Goal: Task Accomplishment & Management: Use online tool/utility

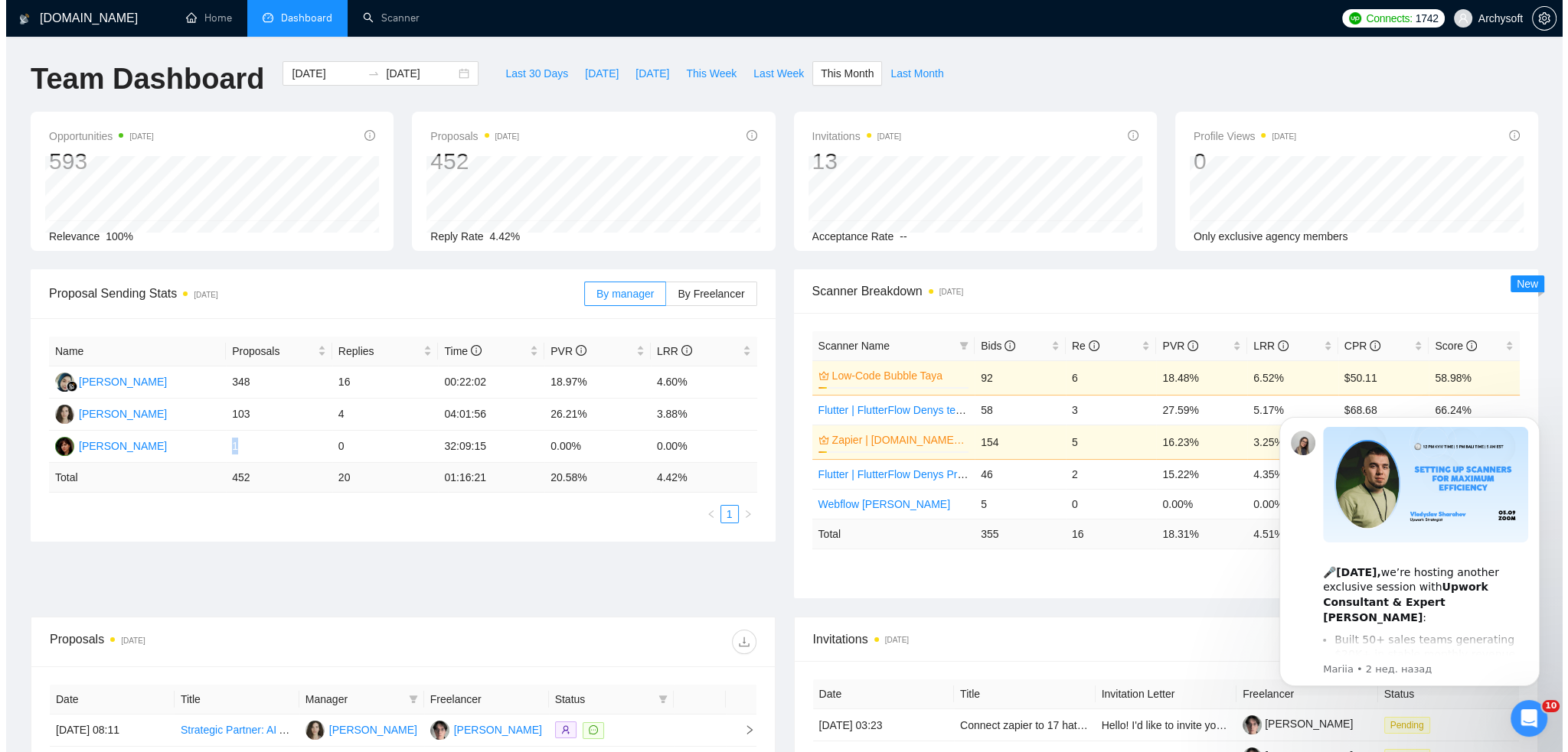
scroll to position [76, 0]
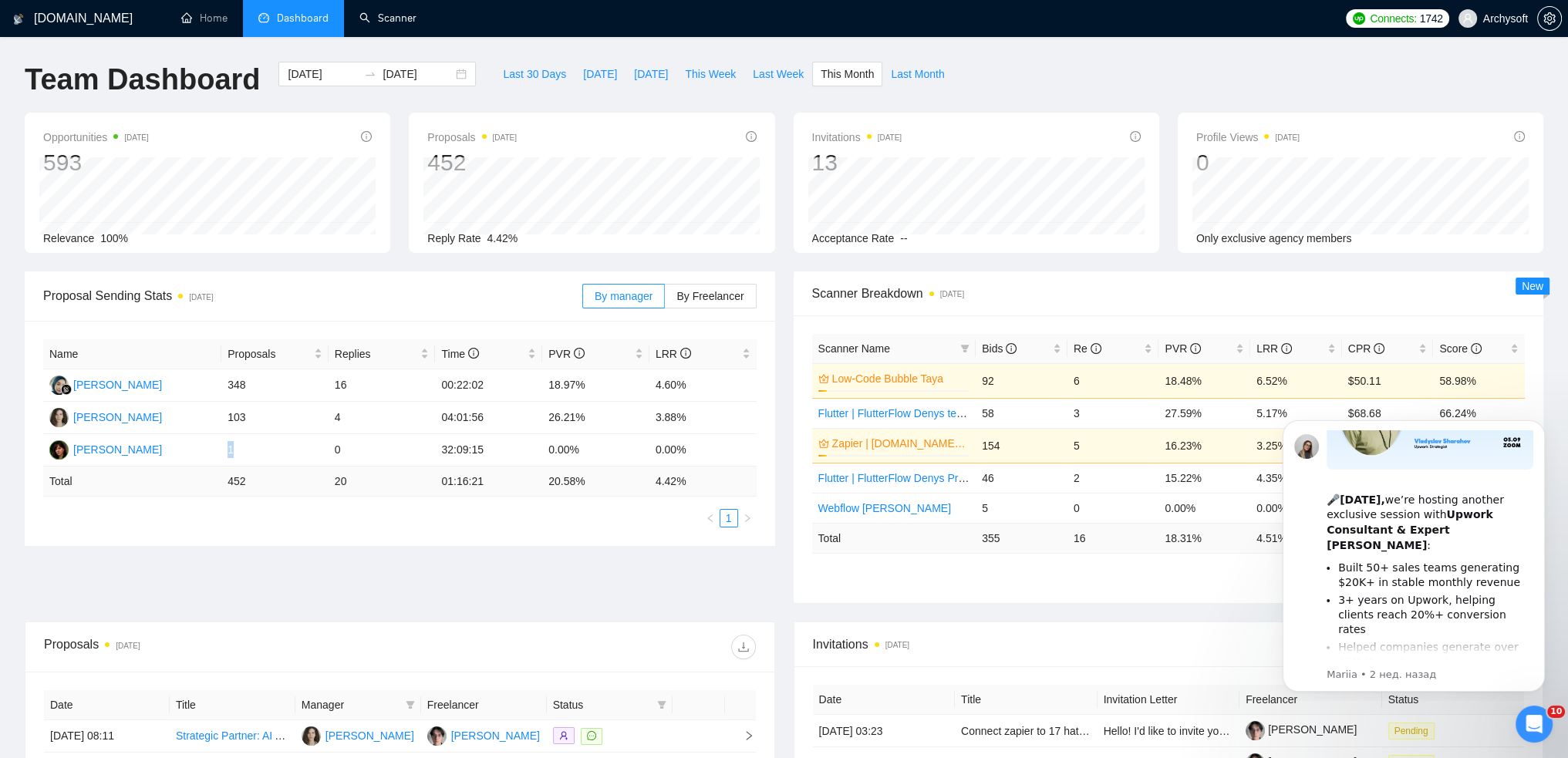
drag, startPoint x: 385, startPoint y: 22, endPoint x: 526, endPoint y: 80, distance: 152.5
click at [385, 22] on link "Scanner" at bounding box center [388, 18] width 57 height 13
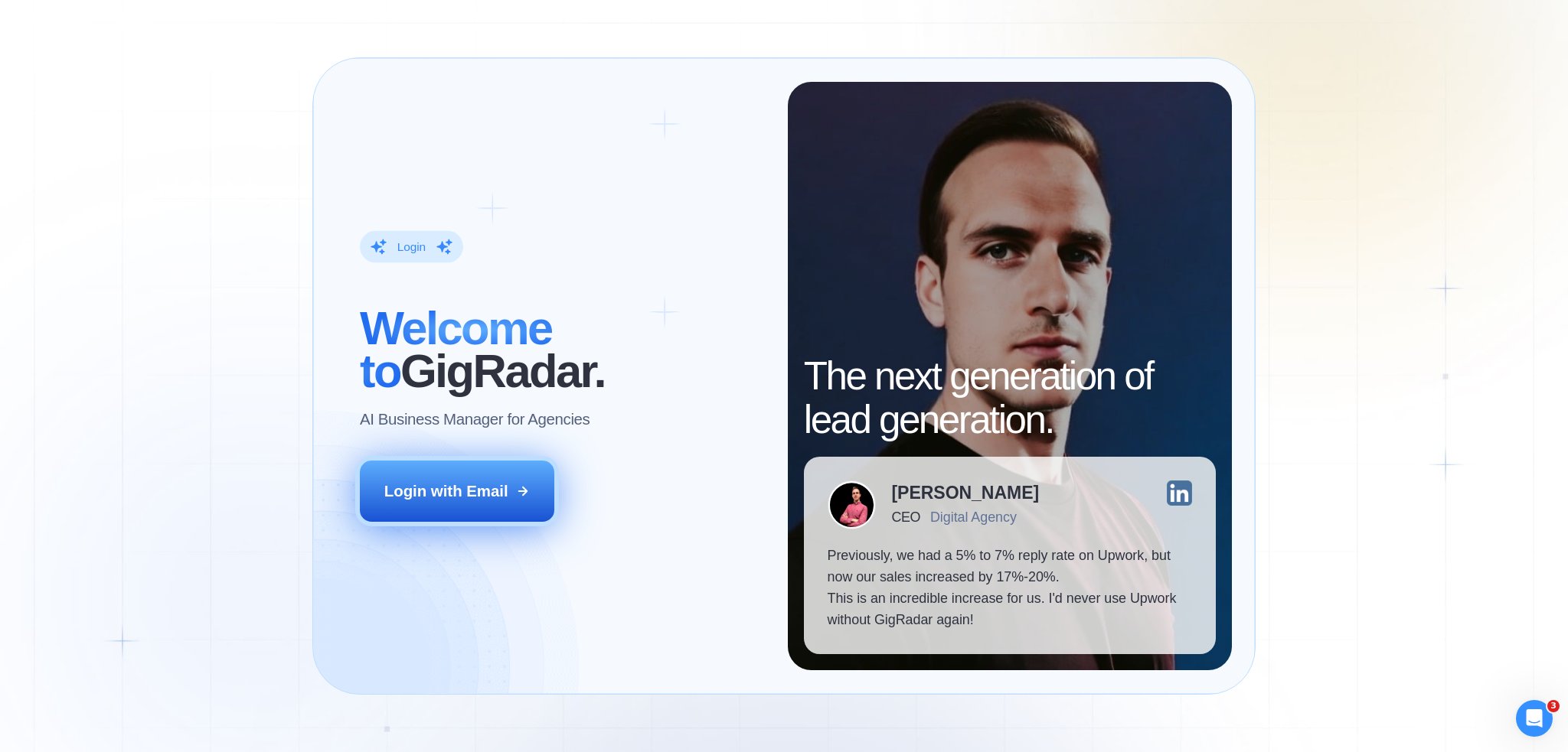
click at [471, 499] on div "Login with Email" at bounding box center [446, 491] width 124 height 22
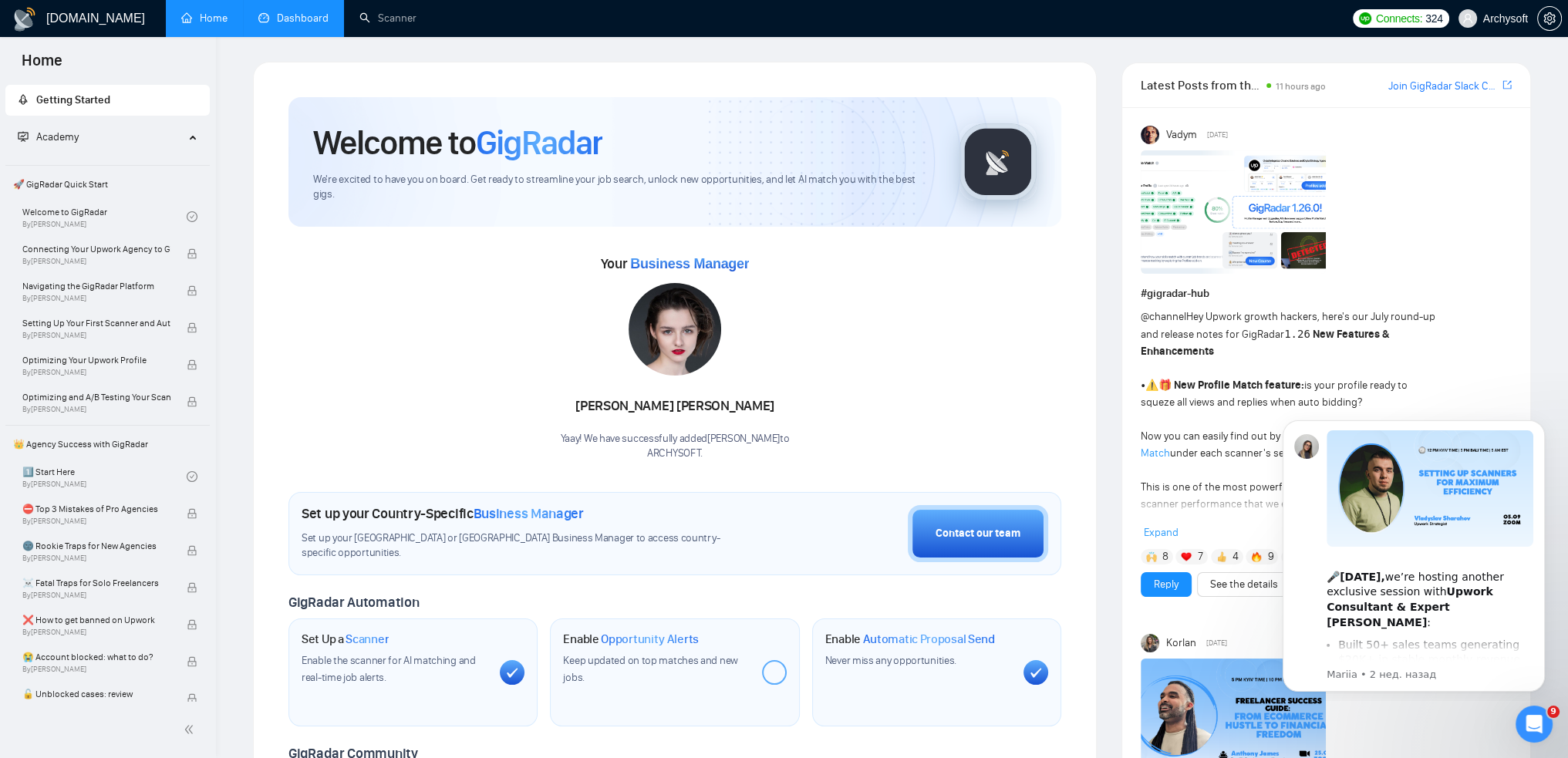
click at [298, 25] on link "Dashboard" at bounding box center [293, 18] width 70 height 13
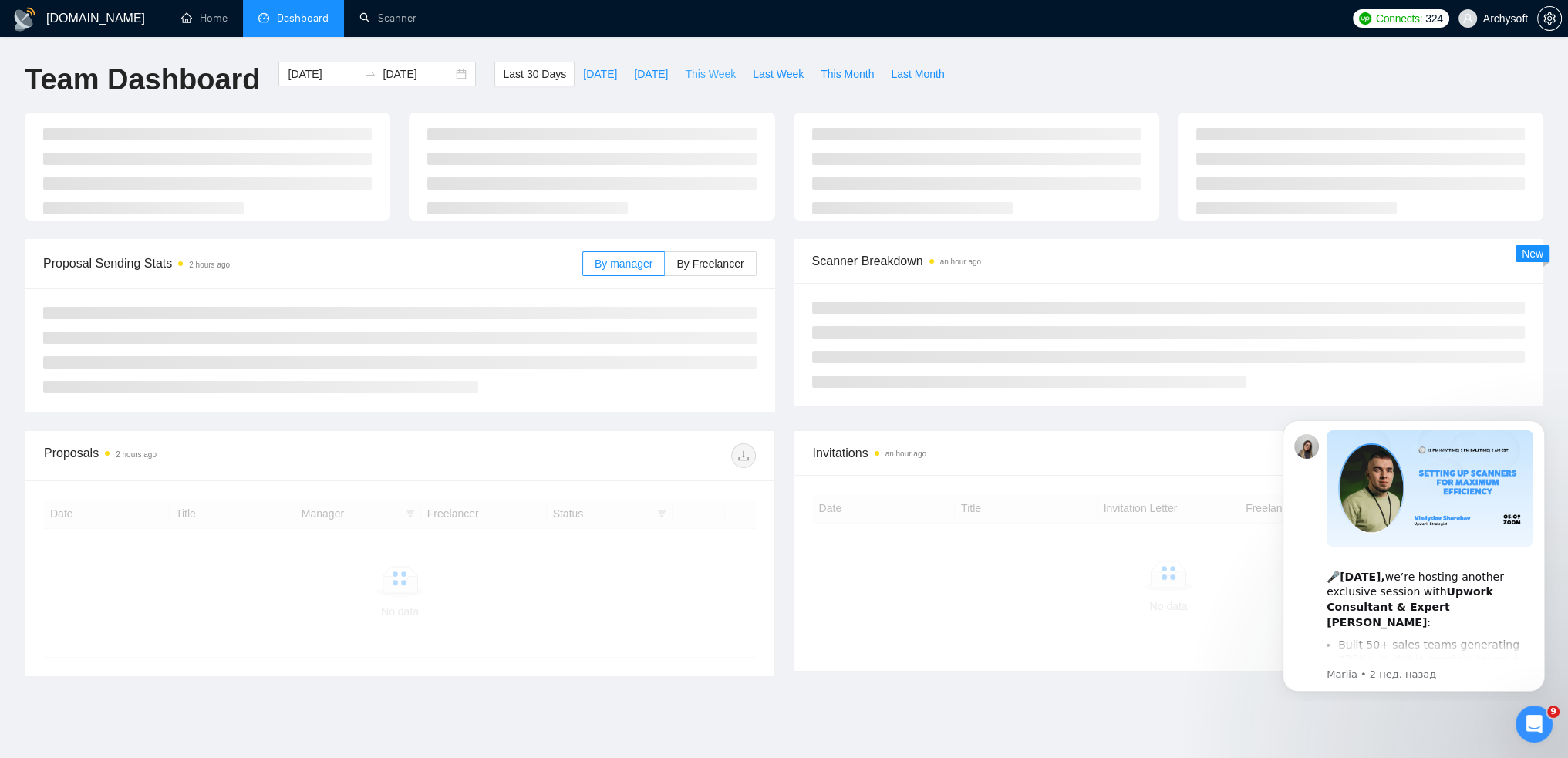
click at [715, 76] on span "This Week" at bounding box center [710, 74] width 51 height 17
type input "2025-09-22"
type input "2025-09-28"
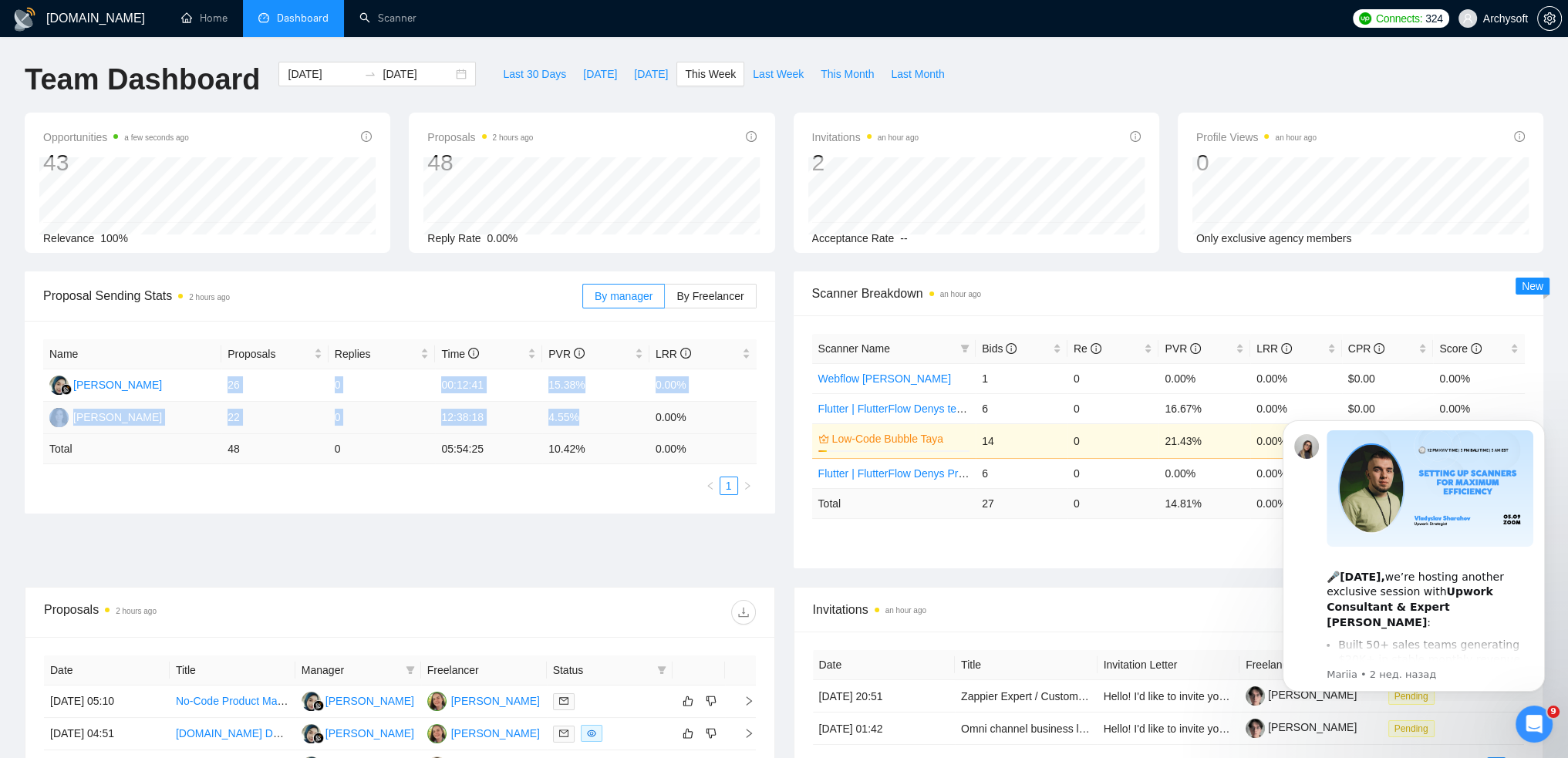
drag, startPoint x: 243, startPoint y: 386, endPoint x: 585, endPoint y: 423, distance: 344.0
click at [585, 423] on tbody "Nesya Aurellya 26 0 00:12:41 15.38% 0.00% Anastasiia Sollomicheva 22 0 12:38:18…" at bounding box center [399, 402] width 713 height 65
click at [581, 489] on ul "1" at bounding box center [399, 486] width 713 height 18
click at [779, 76] on span "Last Week" at bounding box center [778, 74] width 51 height 17
type input "[DATE]"
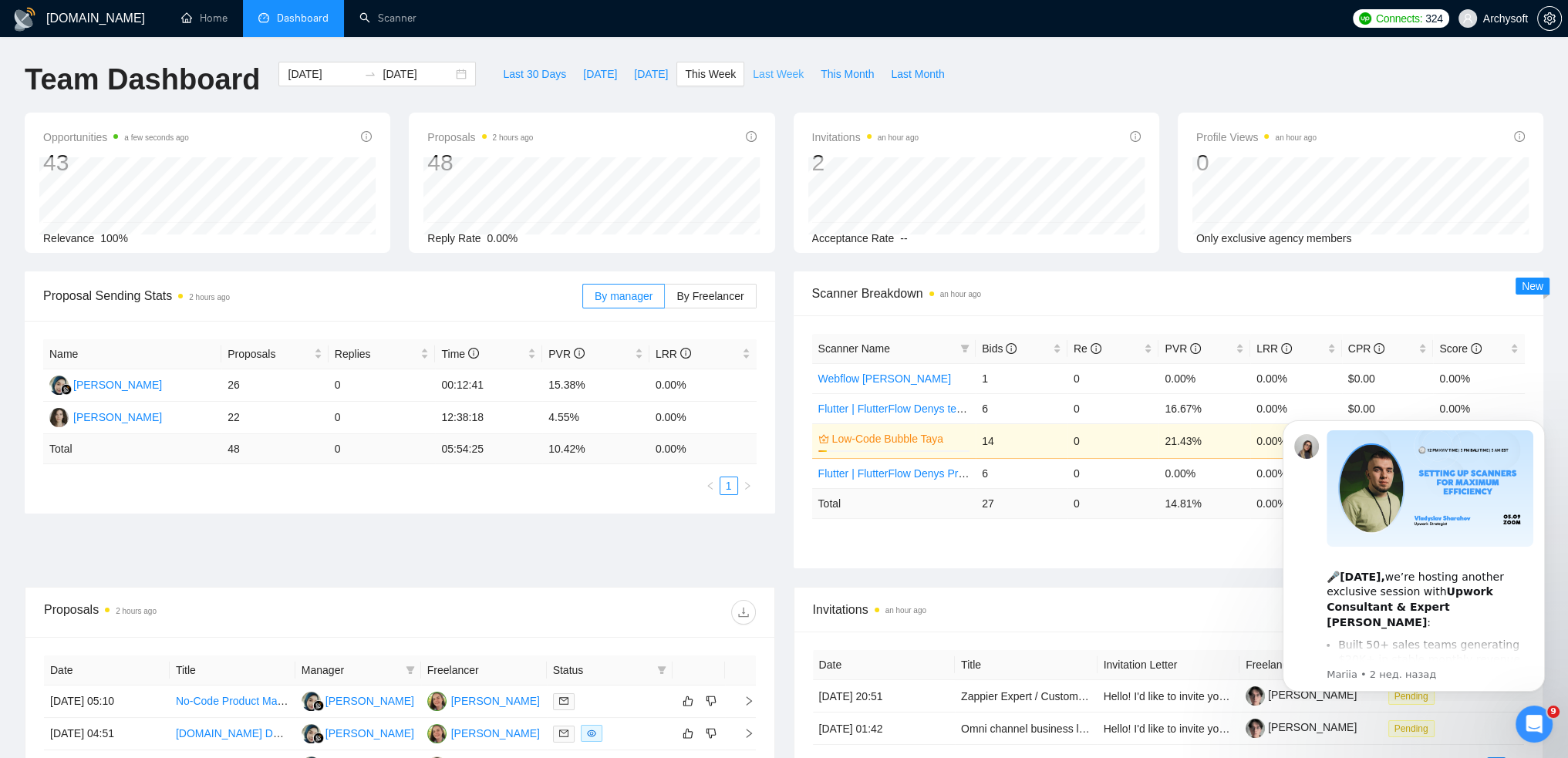
type input "2025-09-21"
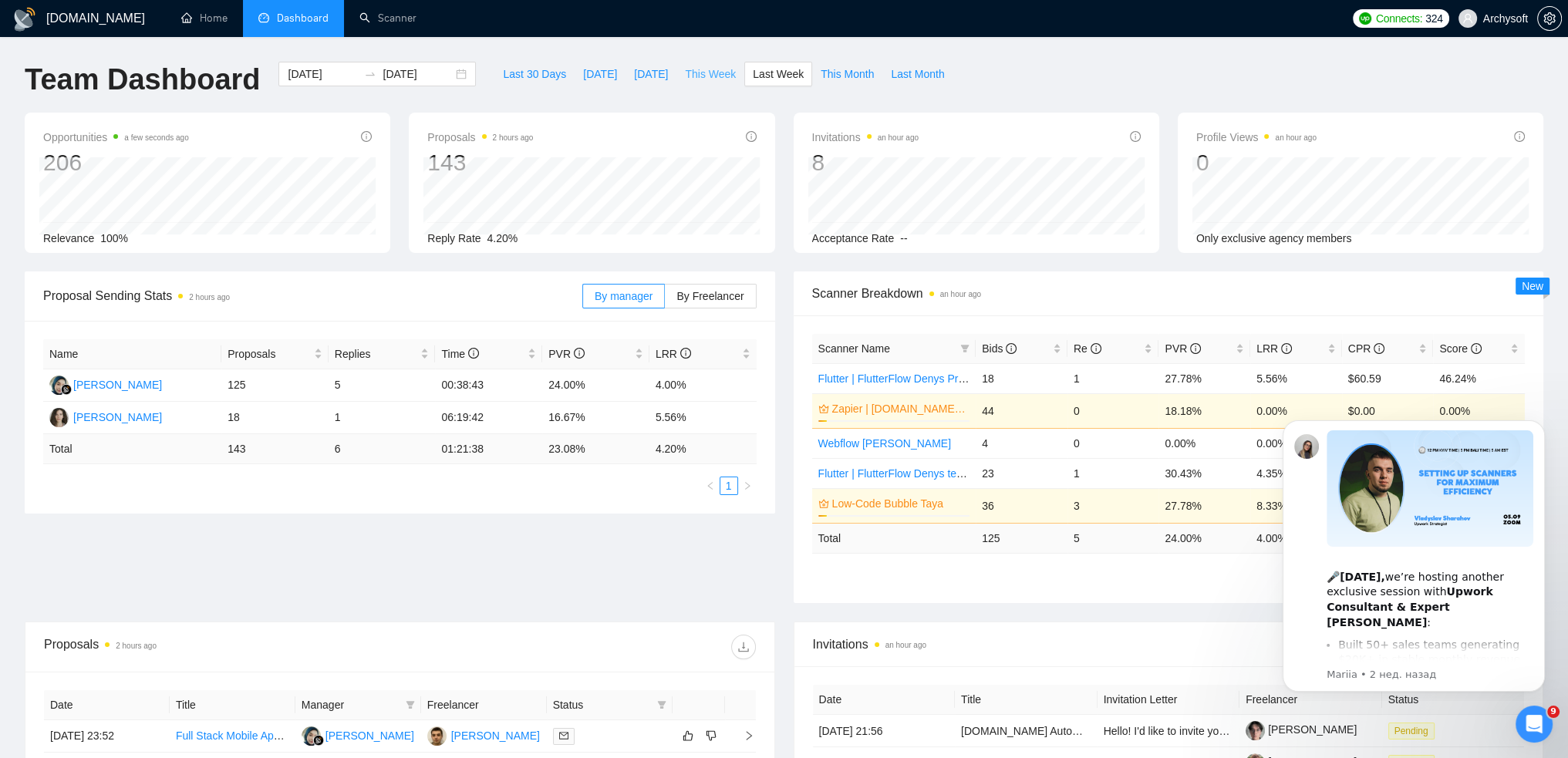
click at [707, 76] on span "This Week" at bounding box center [710, 74] width 51 height 17
type input "2025-09-22"
type input "2025-09-28"
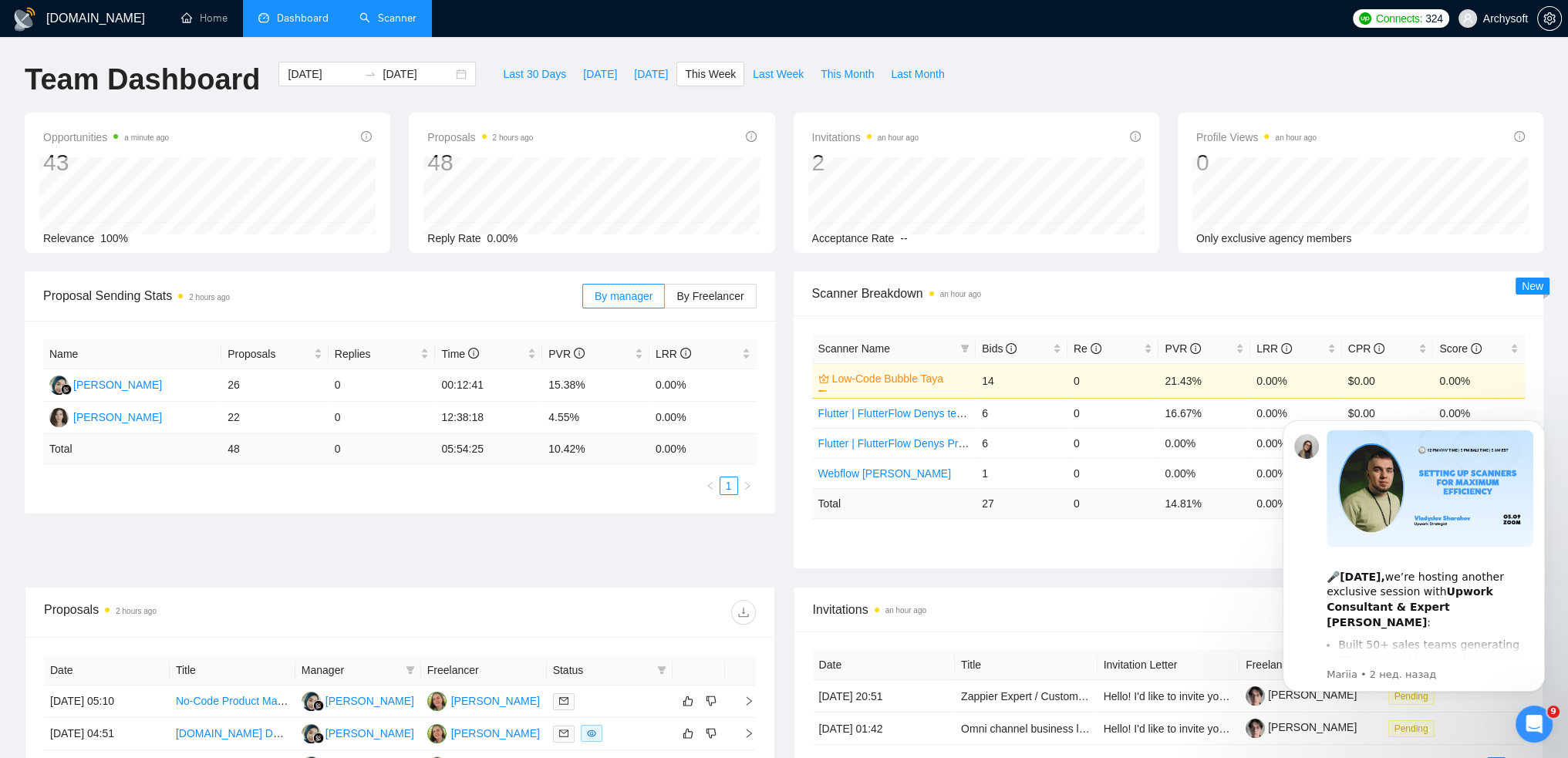
click at [406, 20] on link "Scanner" at bounding box center [388, 18] width 57 height 13
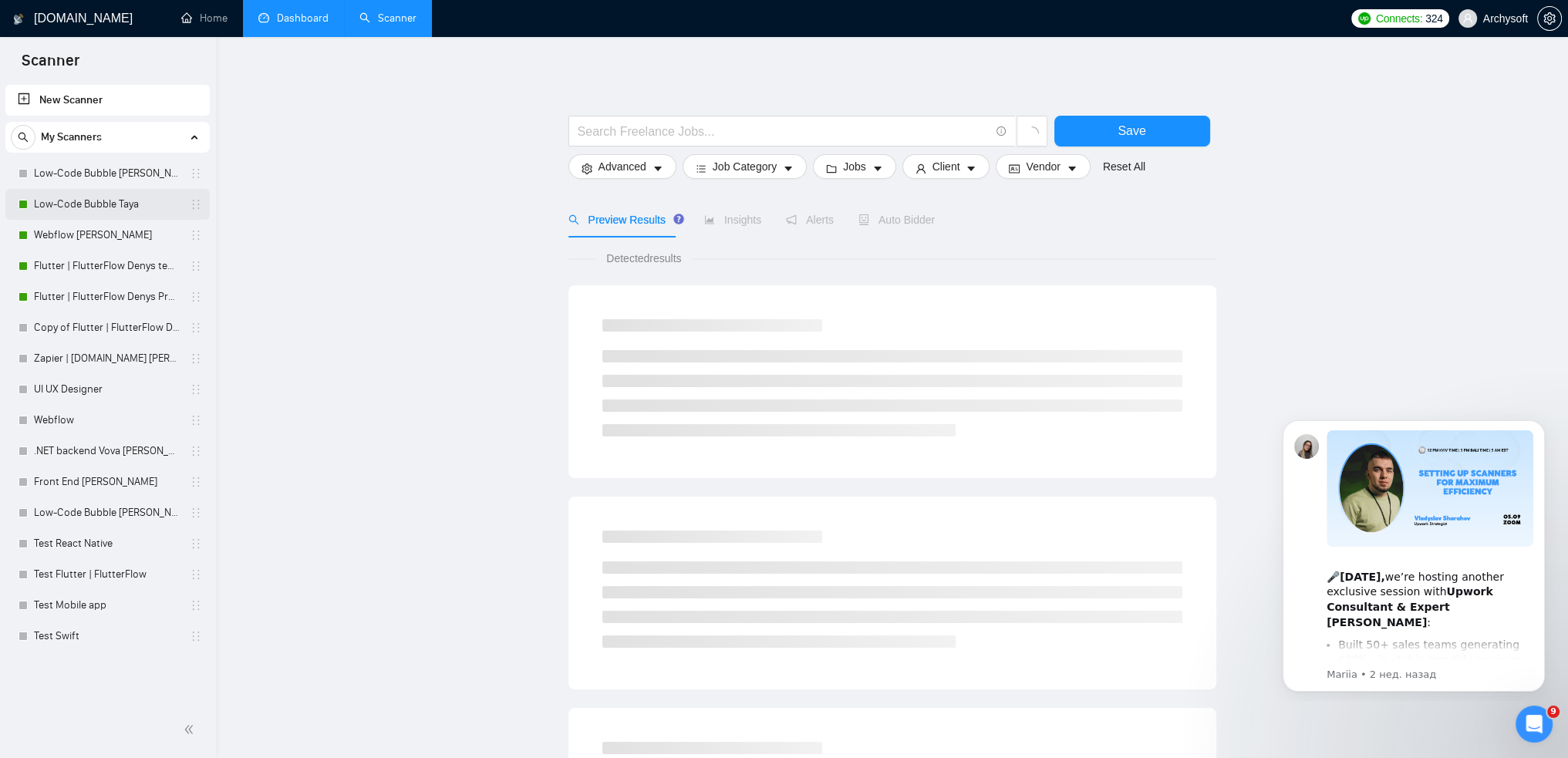
click at [83, 207] on link "Low-Code Bubble Taya" at bounding box center [107, 204] width 146 height 31
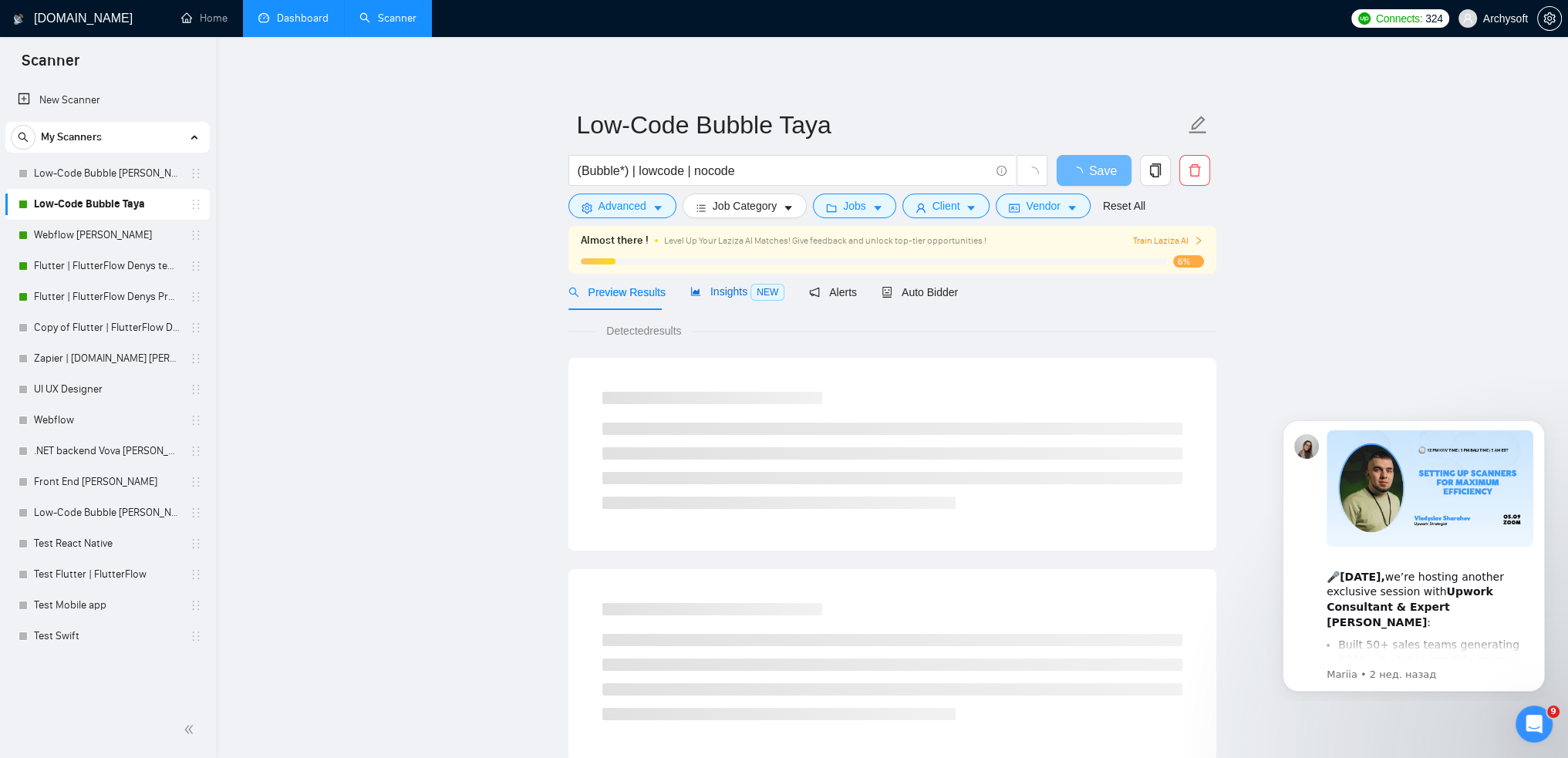
drag, startPoint x: 83, startPoint y: 207, endPoint x: 740, endPoint y: 292, distance: 662.5
click at [740, 291] on span "Insights NEW" at bounding box center [737, 291] width 94 height 12
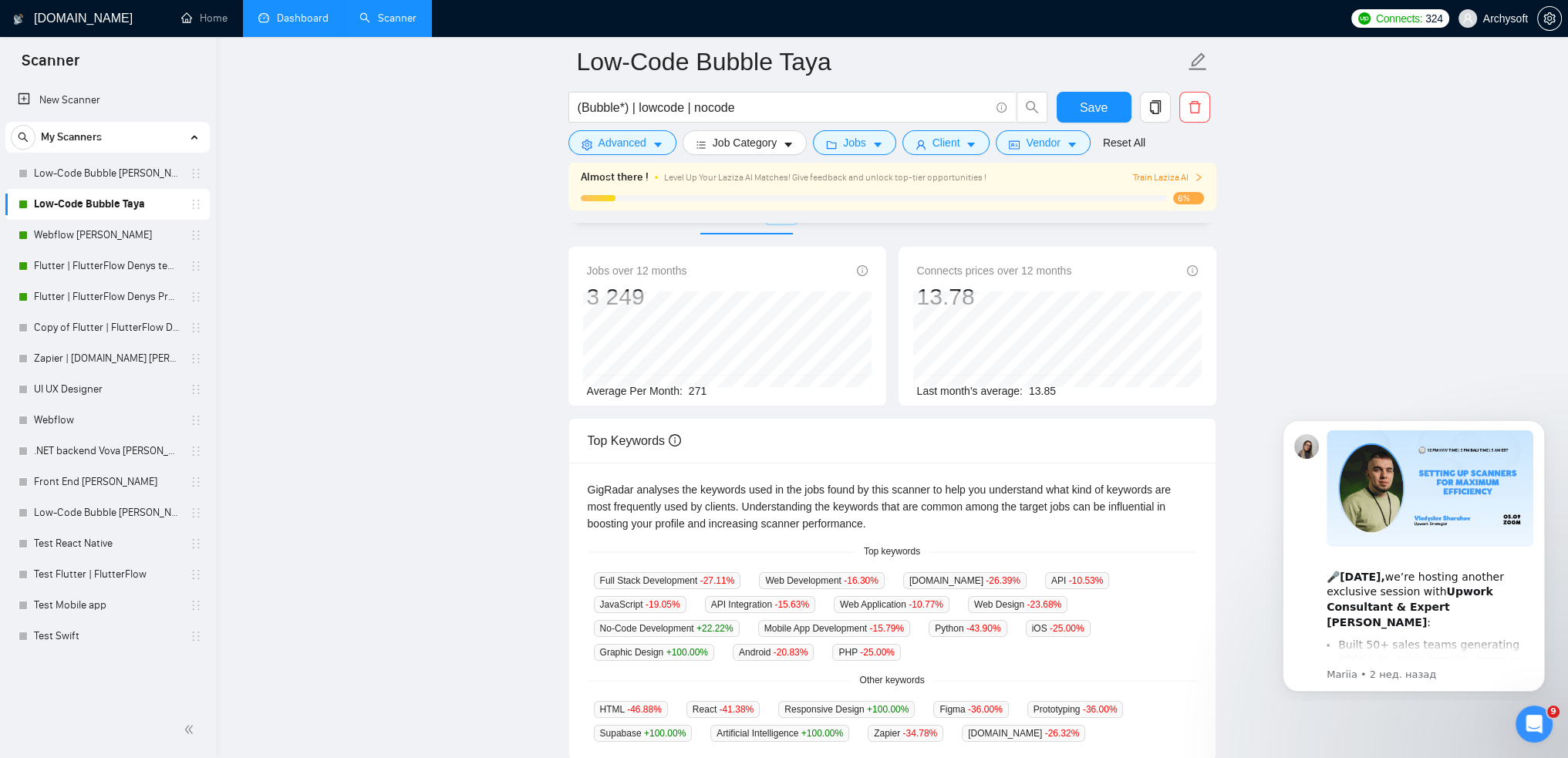
scroll to position [52, 0]
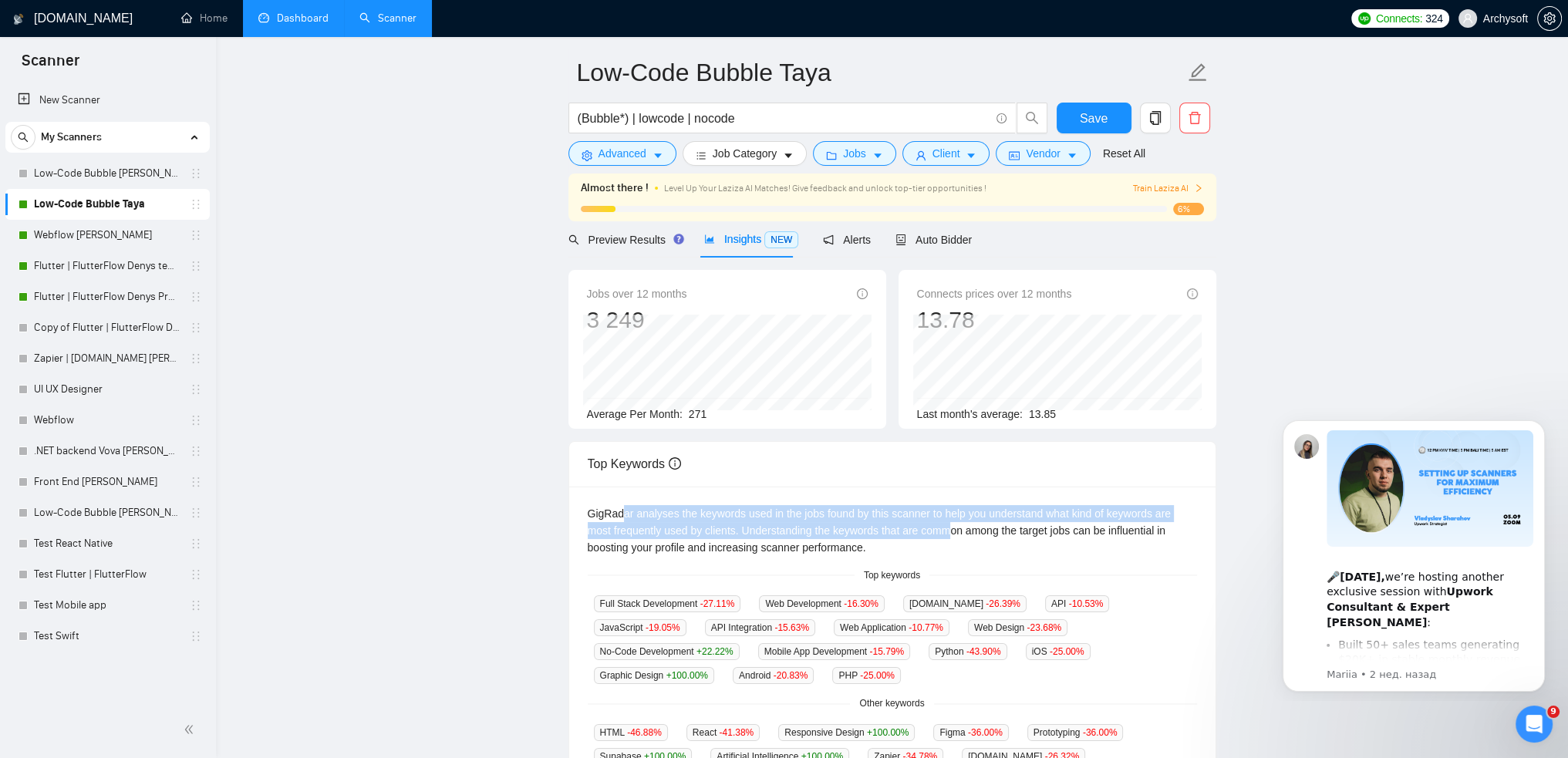
drag, startPoint x: 624, startPoint y: 514, endPoint x: 986, endPoint y: 527, distance: 362.2
click at [936, 530] on div "GigRadar analyses the keywords used in the jobs found by this scanner to help y…" at bounding box center [892, 531] width 610 height 51
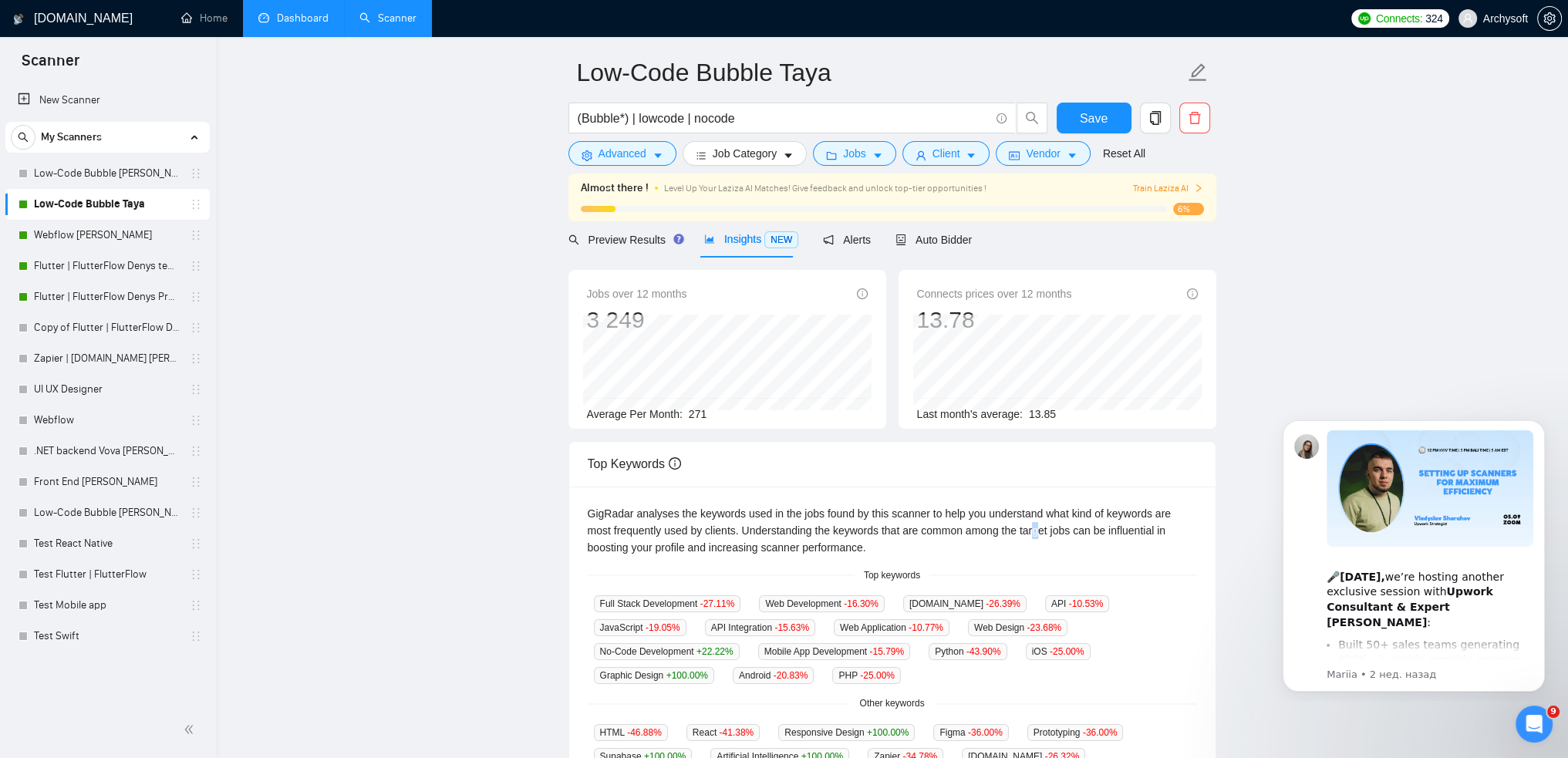
click at [1011, 527] on div "GigRadar analyses the keywords used in the jobs found by this scanner to help y…" at bounding box center [892, 531] width 610 height 51
click at [851, 160] on span "Jobs" at bounding box center [854, 153] width 23 height 17
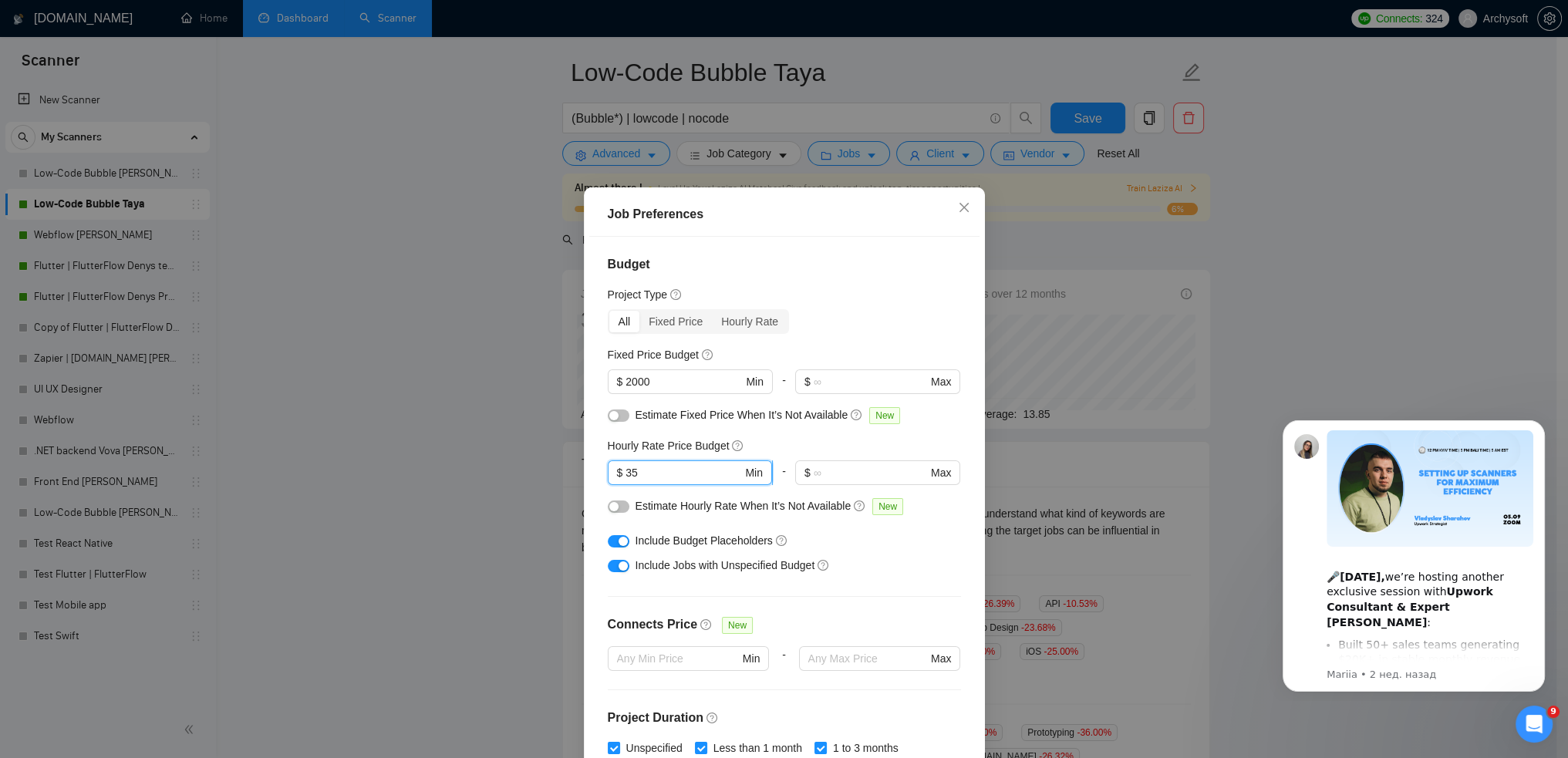
click at [652, 473] on input "35" at bounding box center [683, 472] width 116 height 17
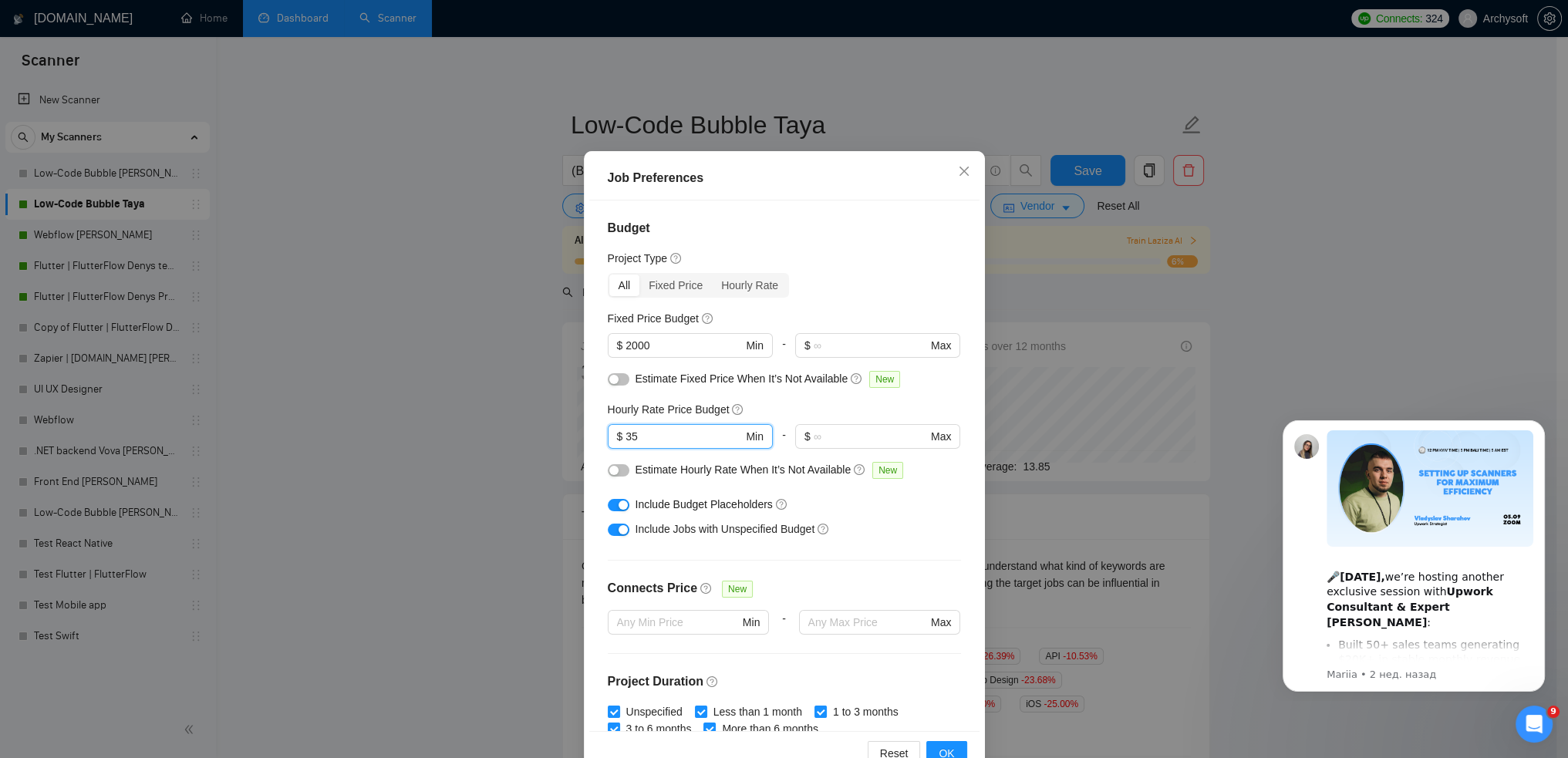
scroll to position [0, 0]
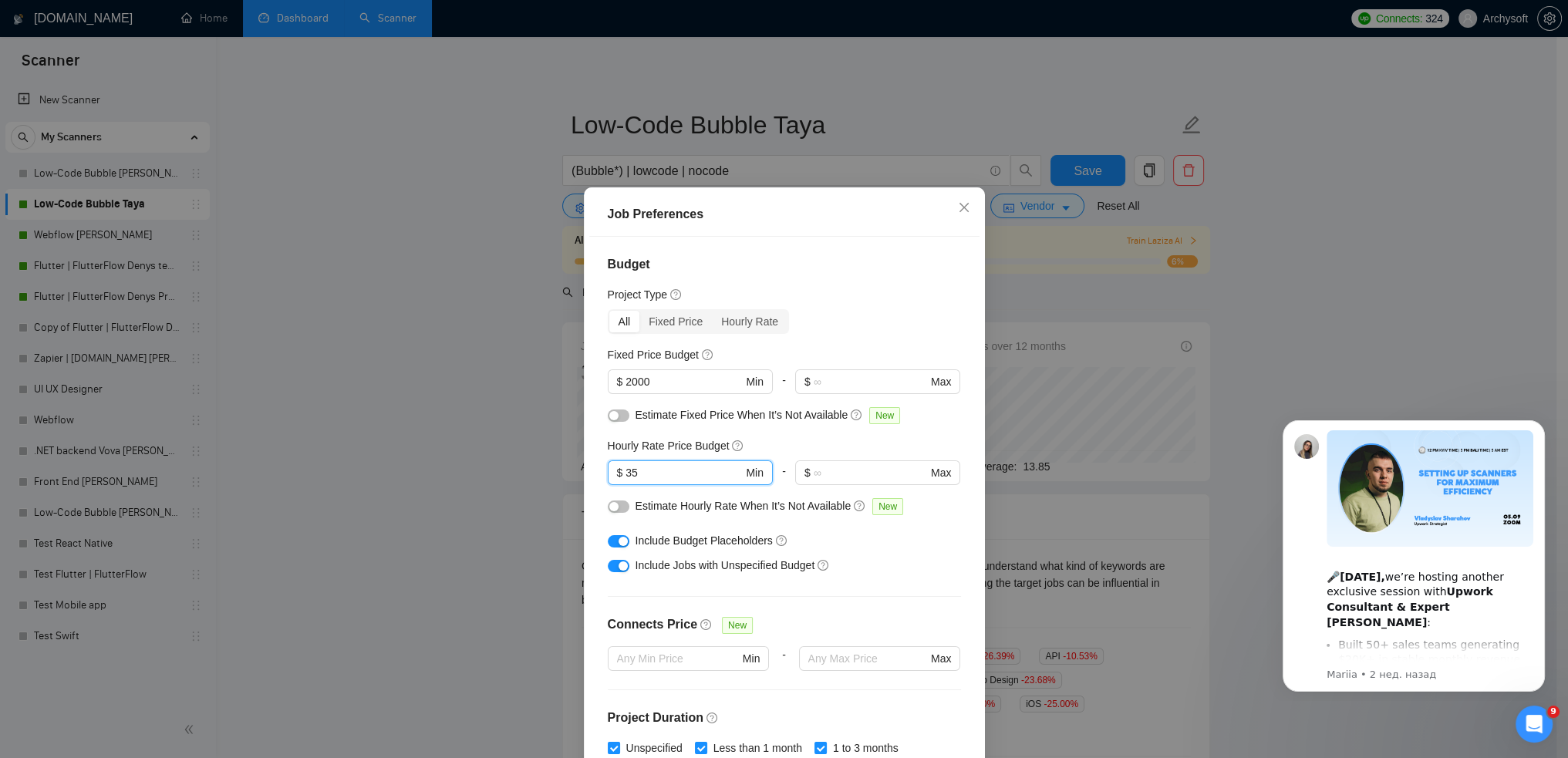
click at [1367, 254] on div "Job Preferences Budget Project Type All Fixed Price Hourly Rate Fixed Price Bud…" at bounding box center [784, 379] width 1568 height 758
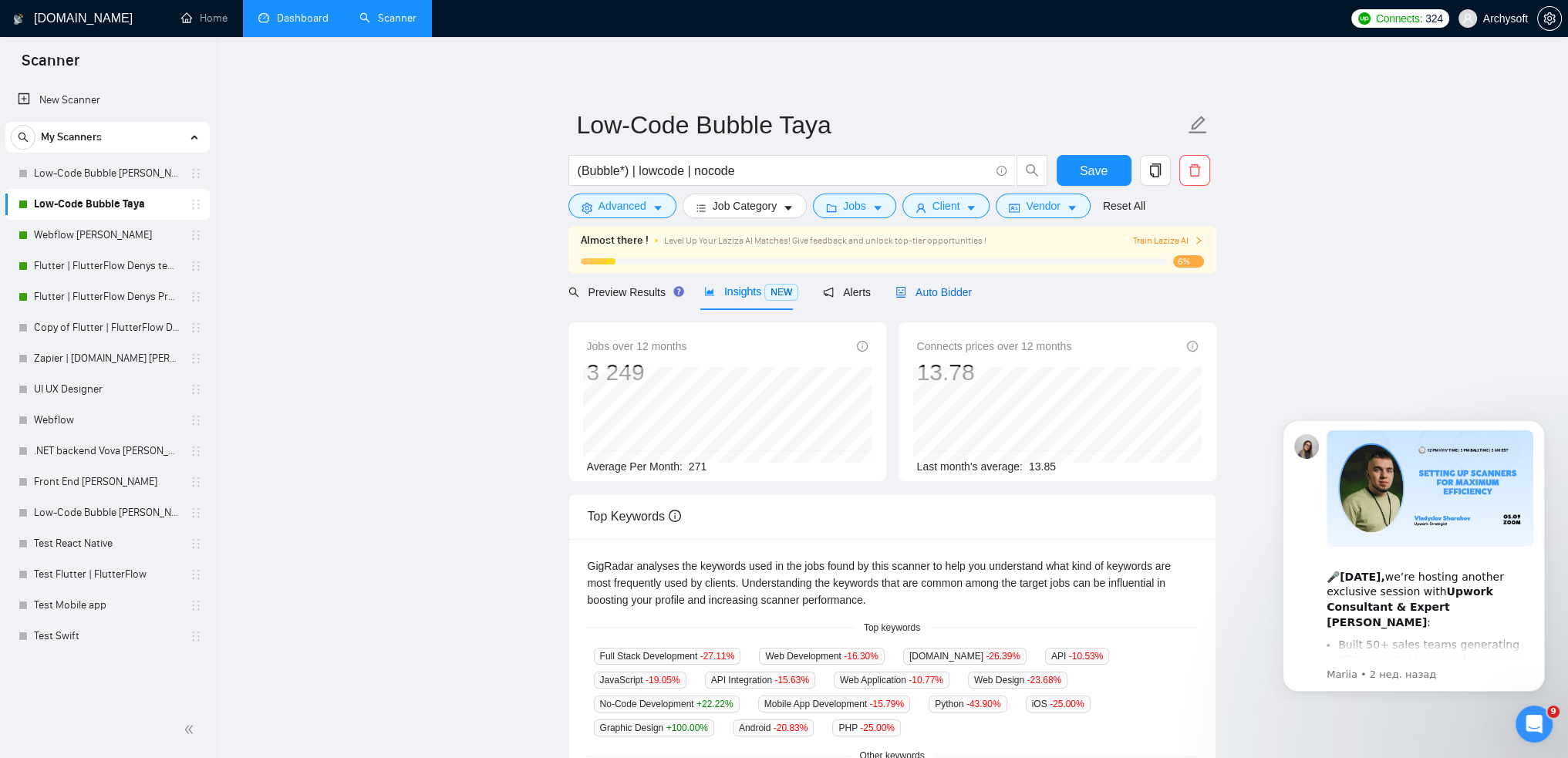
click at [946, 288] on span "Auto Bidder" at bounding box center [933, 292] width 76 height 12
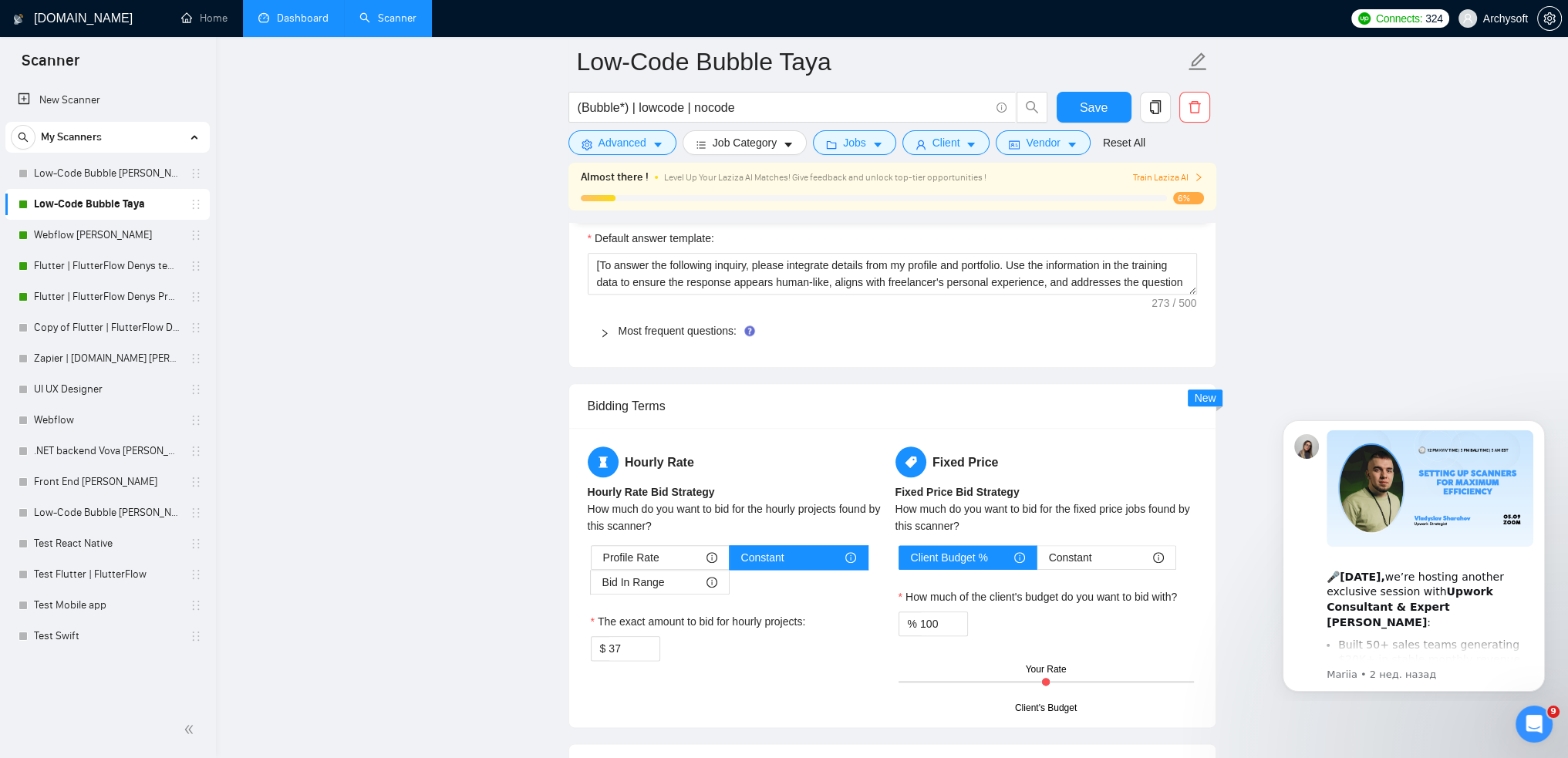
scroll to position [2314, 0]
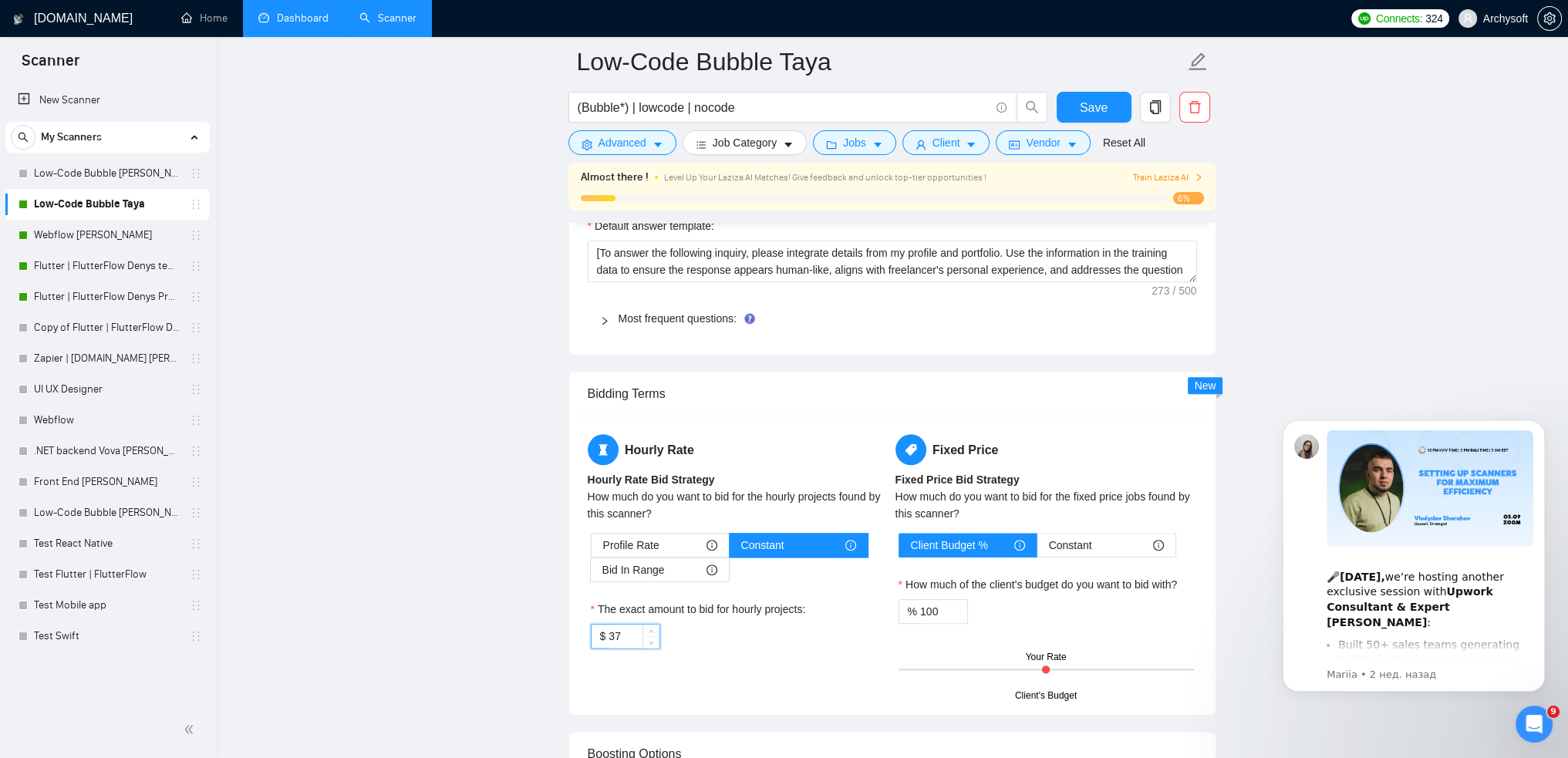
drag, startPoint x: 630, startPoint y: 634, endPoint x: 613, endPoint y: 635, distance: 17.0
click at [613, 635] on input "37" at bounding box center [633, 636] width 50 height 23
type input "35"
click at [817, 625] on div "$ 35" at bounding box center [738, 636] width 296 height 25
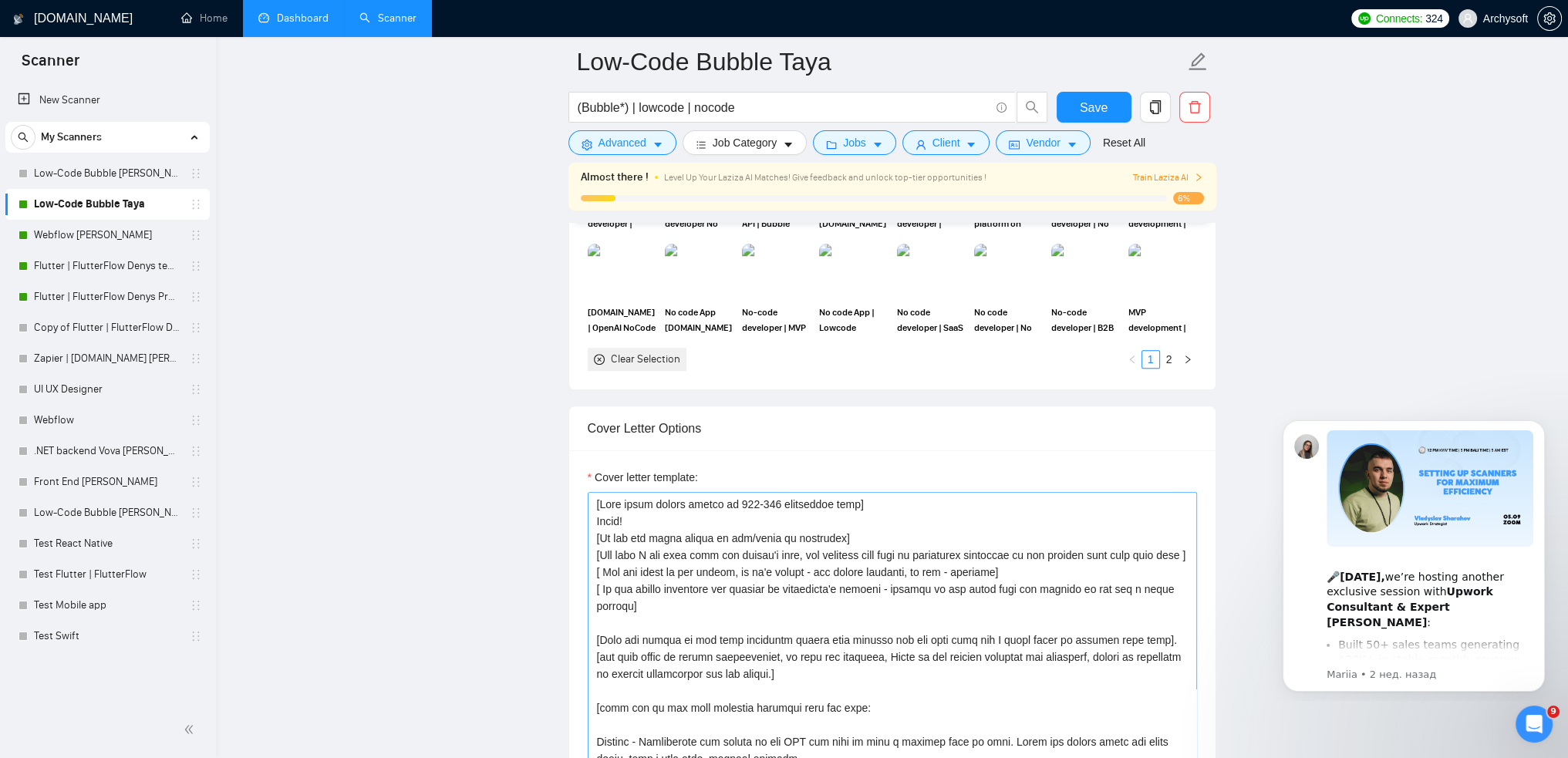
scroll to position [1543, 0]
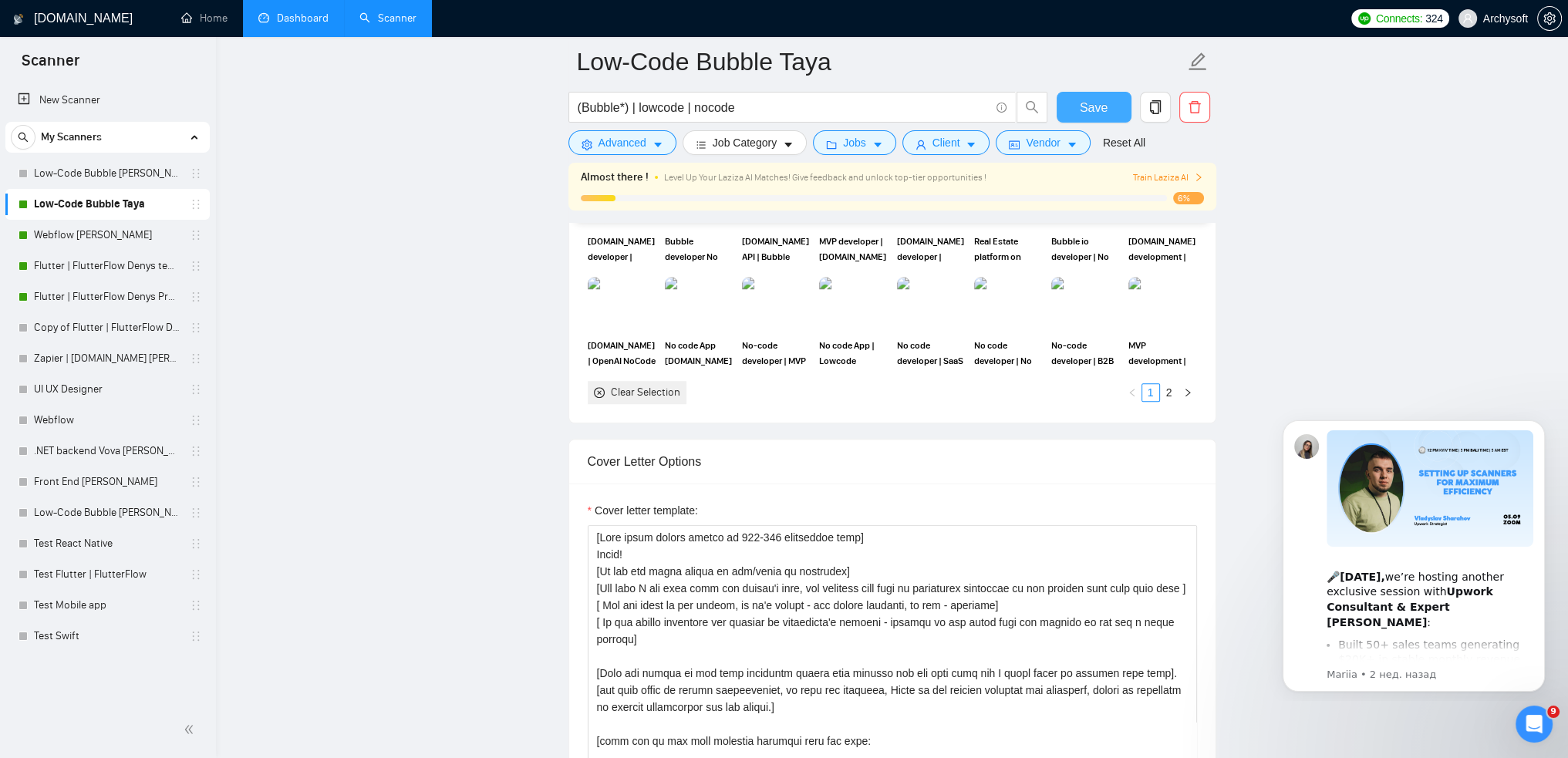
click at [1091, 114] on span "Save" at bounding box center [1094, 107] width 27 height 19
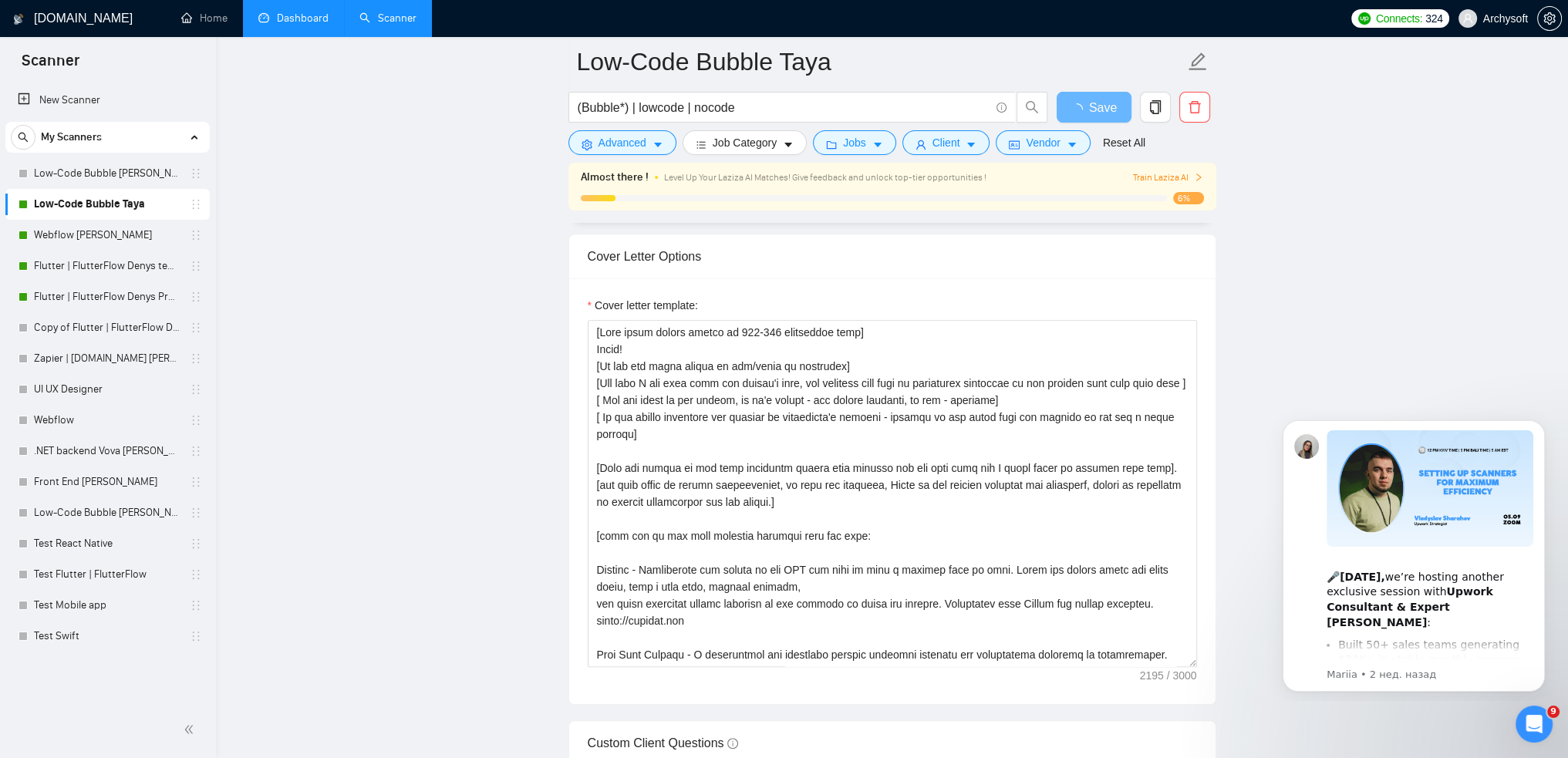
click at [1152, 178] on span "Train Laziza AI" at bounding box center [1168, 178] width 71 height 15
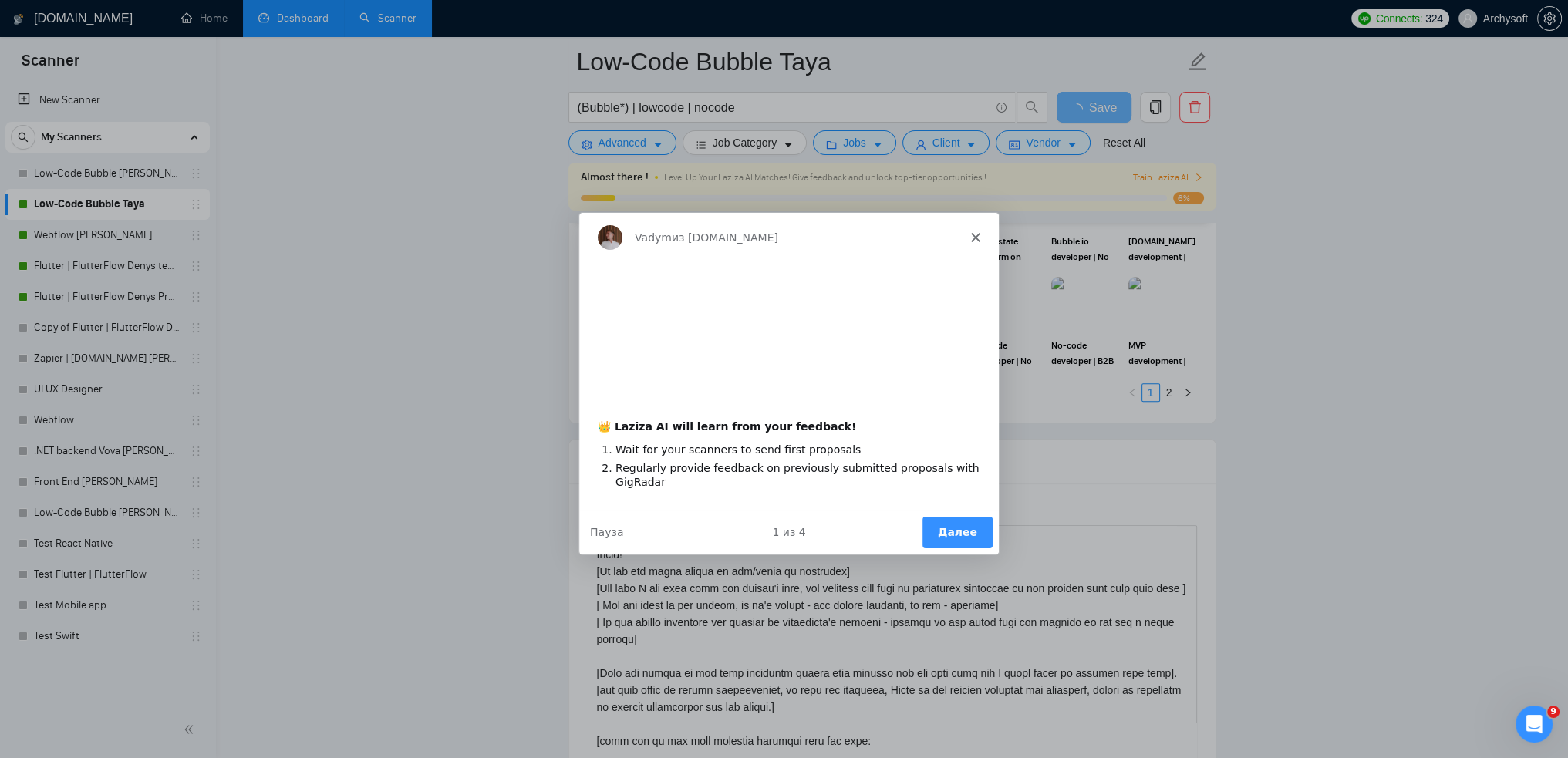
scroll to position [0, 0]
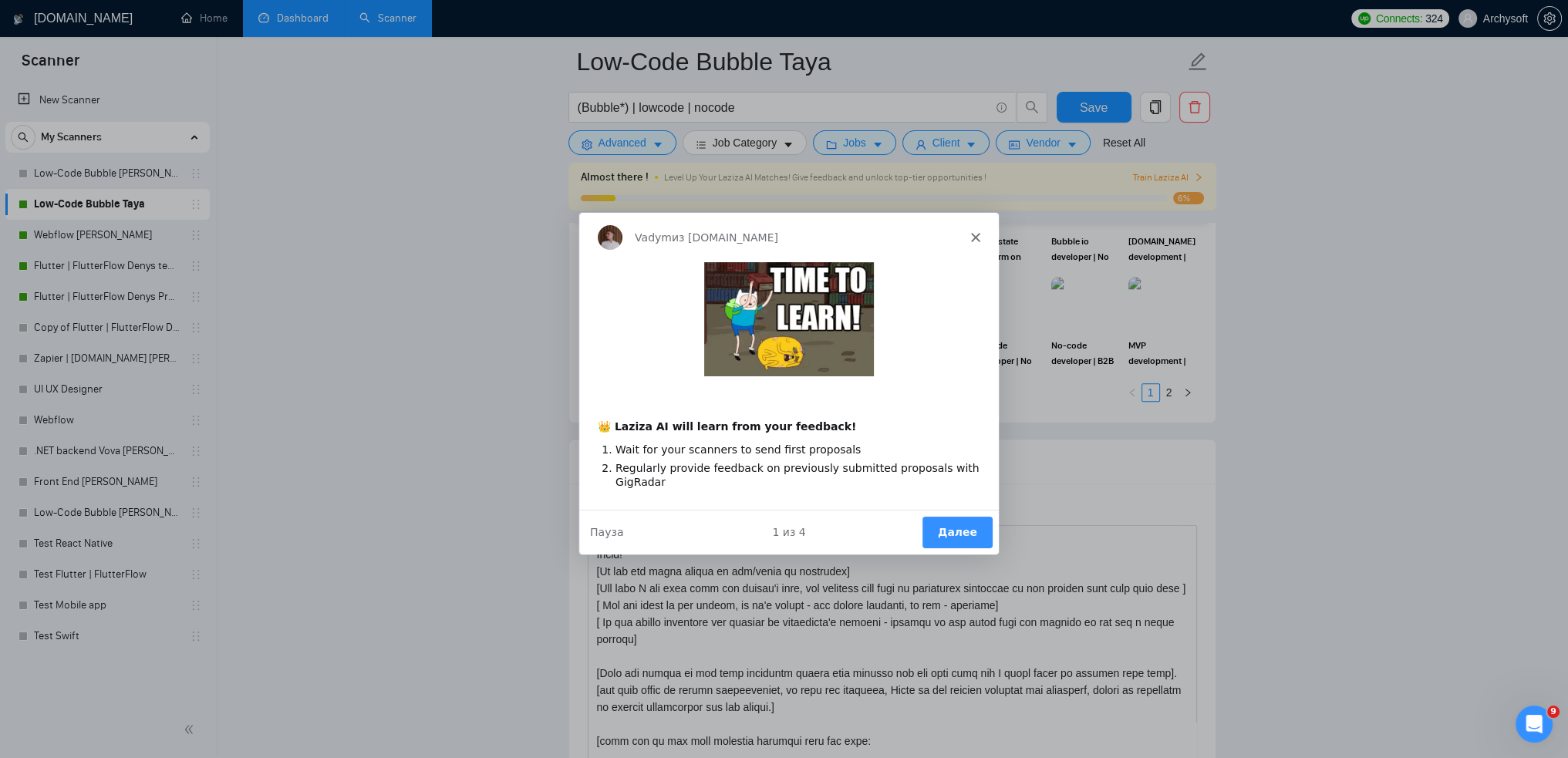
click at [978, 532] on button "Далее" at bounding box center [956, 532] width 70 height 32
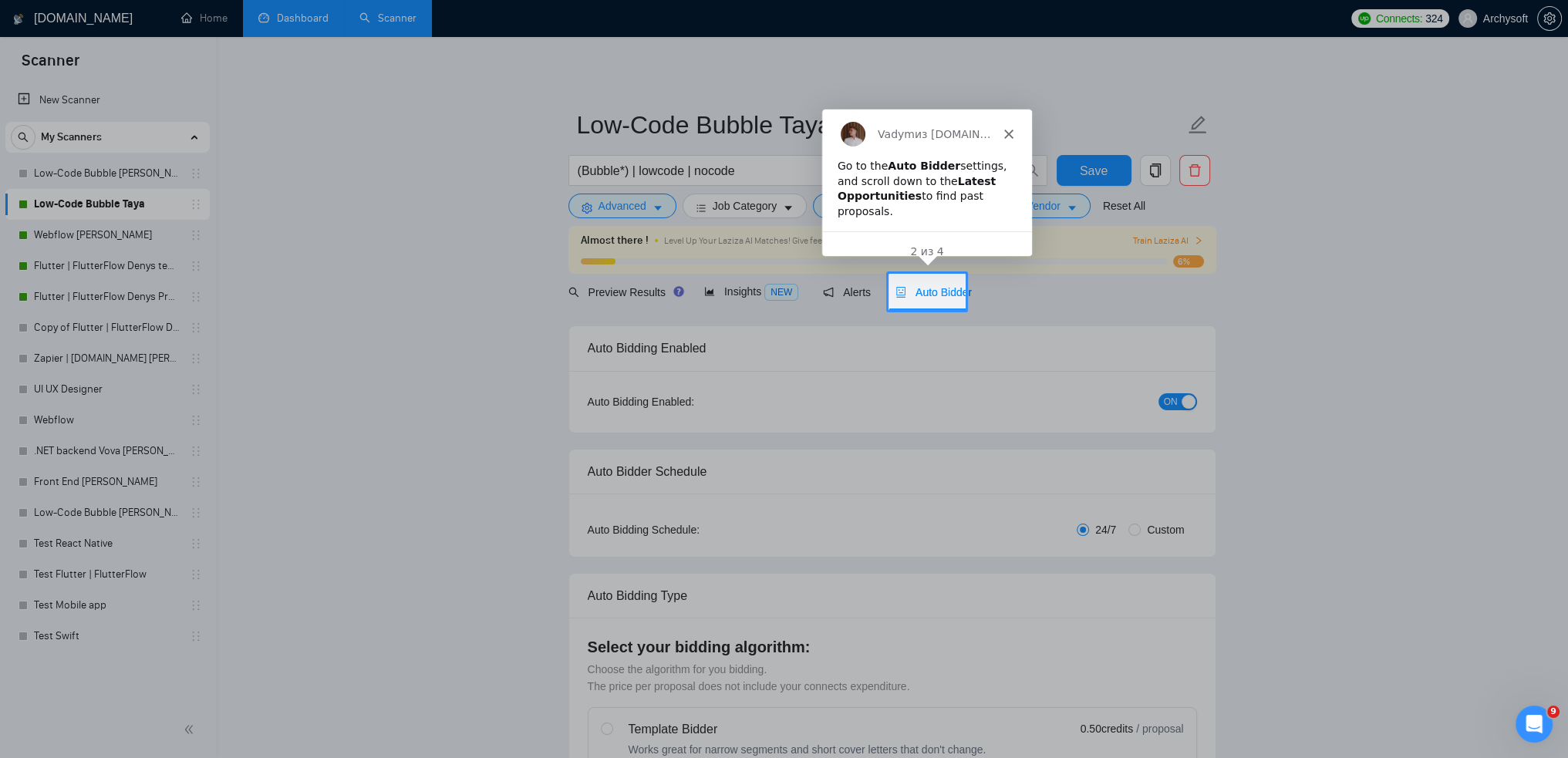
click at [935, 298] on span "Auto Bidder" at bounding box center [933, 292] width 76 height 12
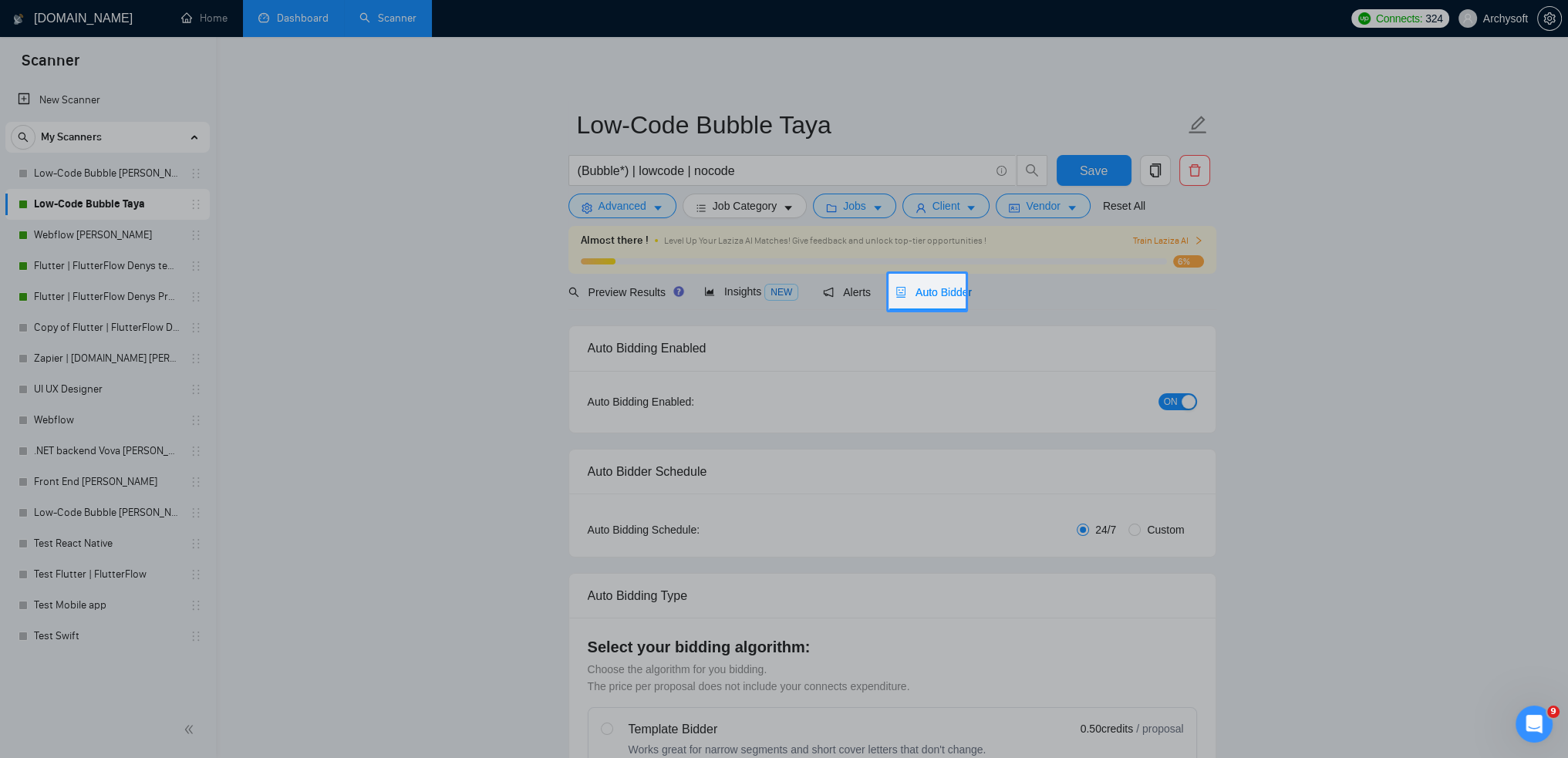
click at [941, 293] on span "Auto Bidder" at bounding box center [933, 292] width 76 height 12
click at [1066, 305] on div "Product tour overlay" at bounding box center [784, 379] width 1568 height 758
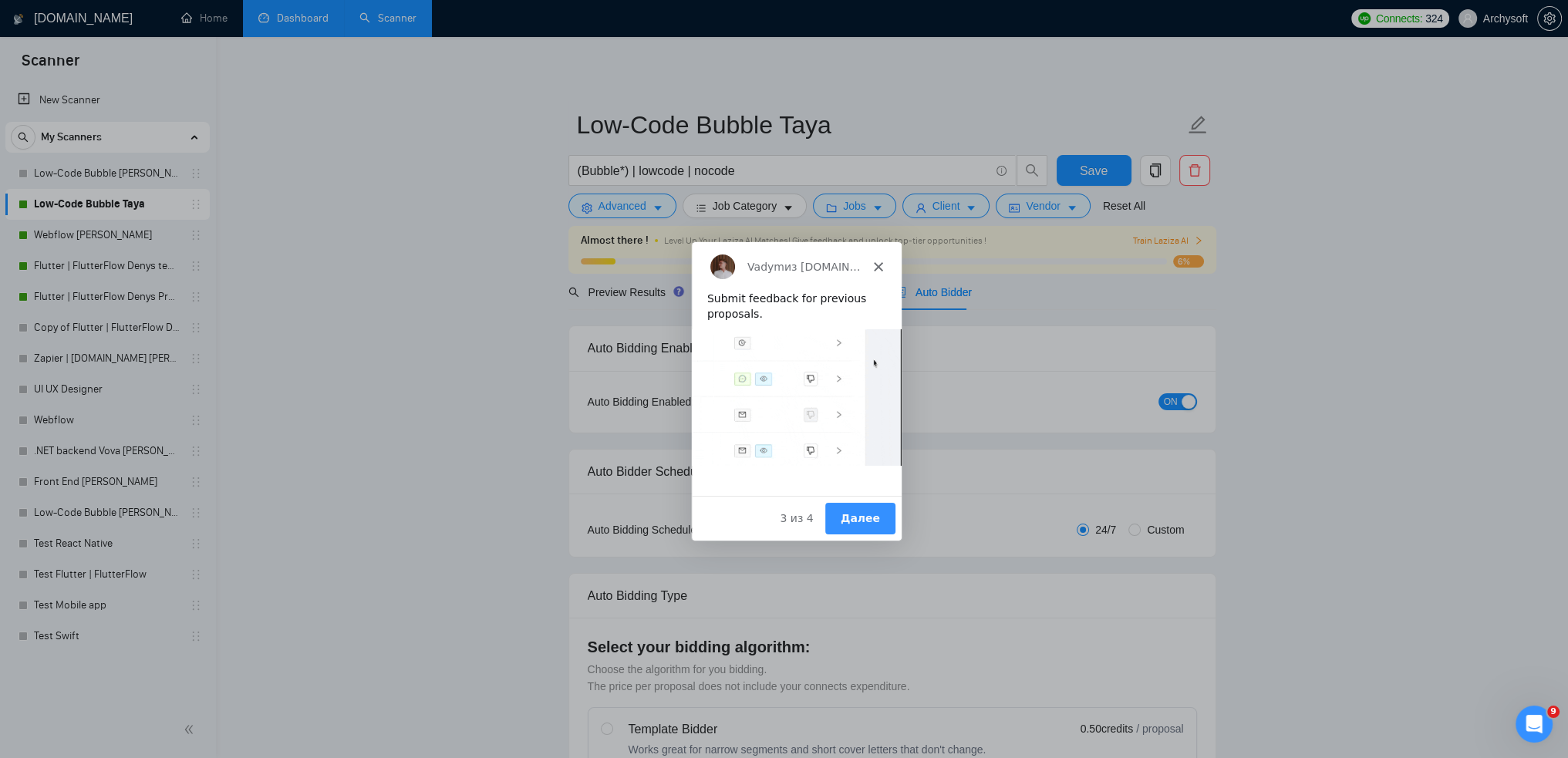
click at [854, 527] on button "Далее" at bounding box center [859, 518] width 70 height 32
click at [880, 266] on icon "Закрыть" at bounding box center [877, 266] width 9 height 9
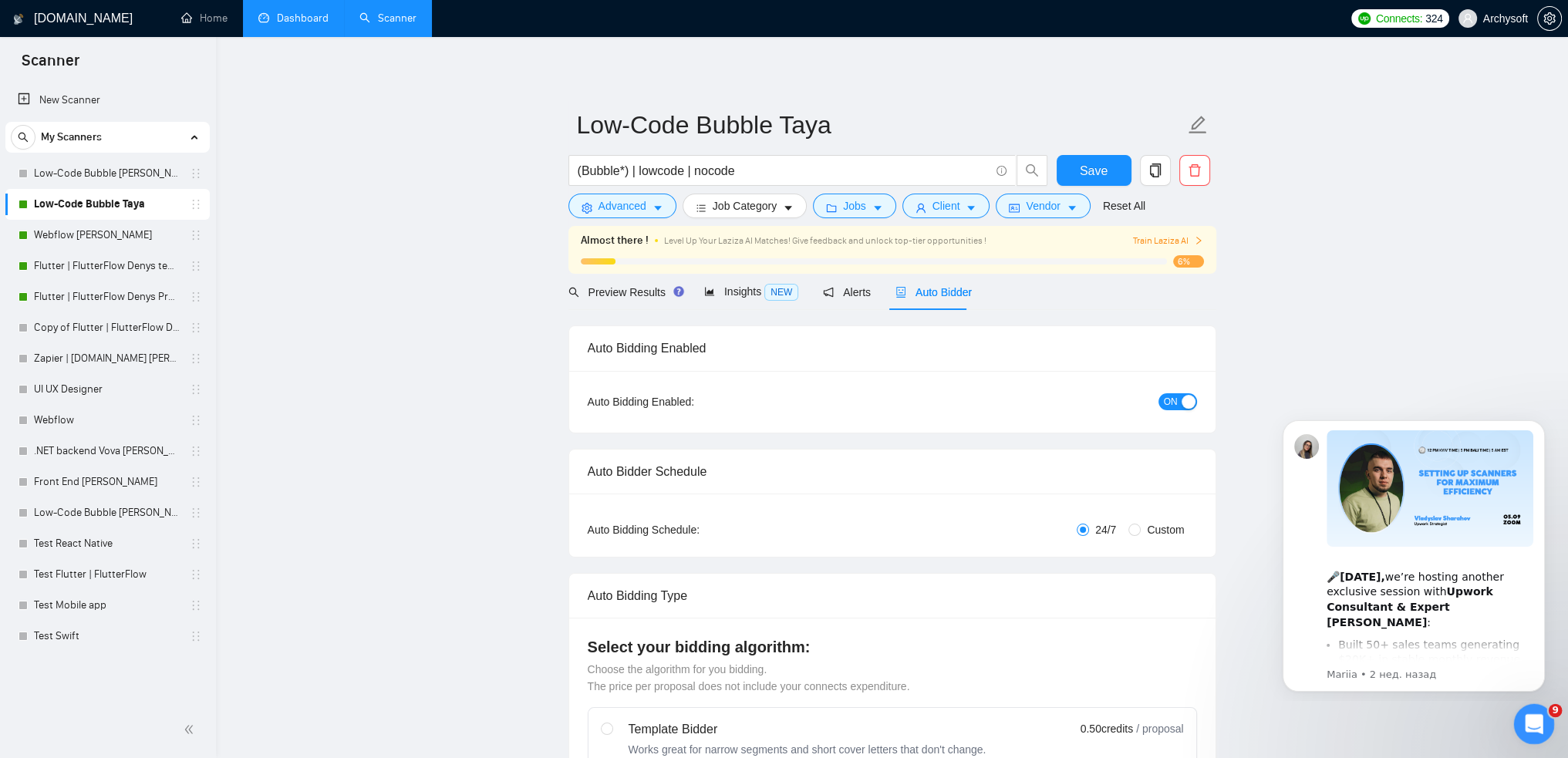
drag, startPoint x: 1537, startPoint y: 724, endPoint x: 2968, endPoint y: 1407, distance: 1585.6
click at [1539, 726] on icon "Открыть службу сообщений Intercom" at bounding box center [1532, 722] width 26 height 26
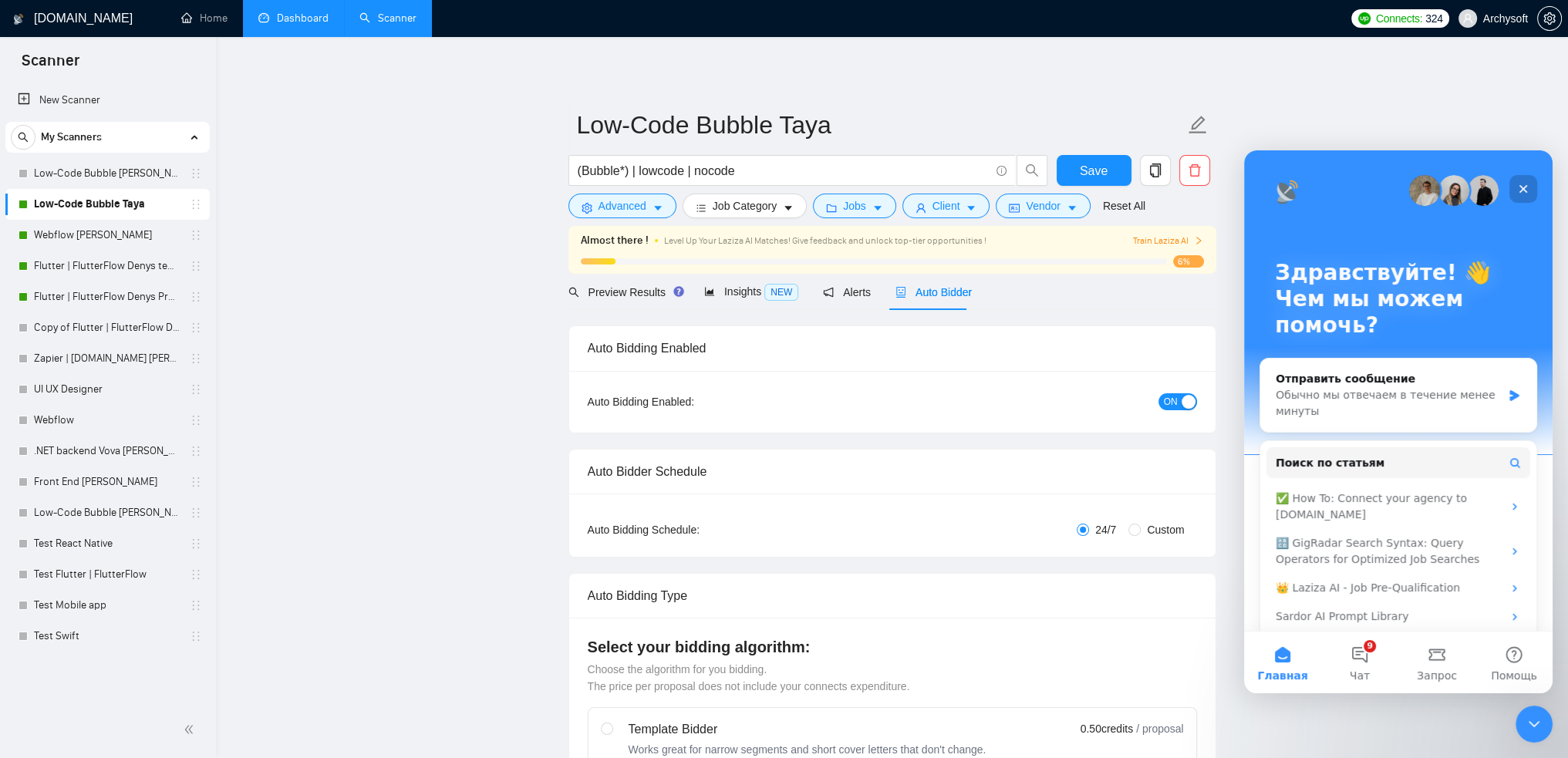
click at [1521, 190] on icon "Закрыть" at bounding box center [1522, 189] width 12 height 12
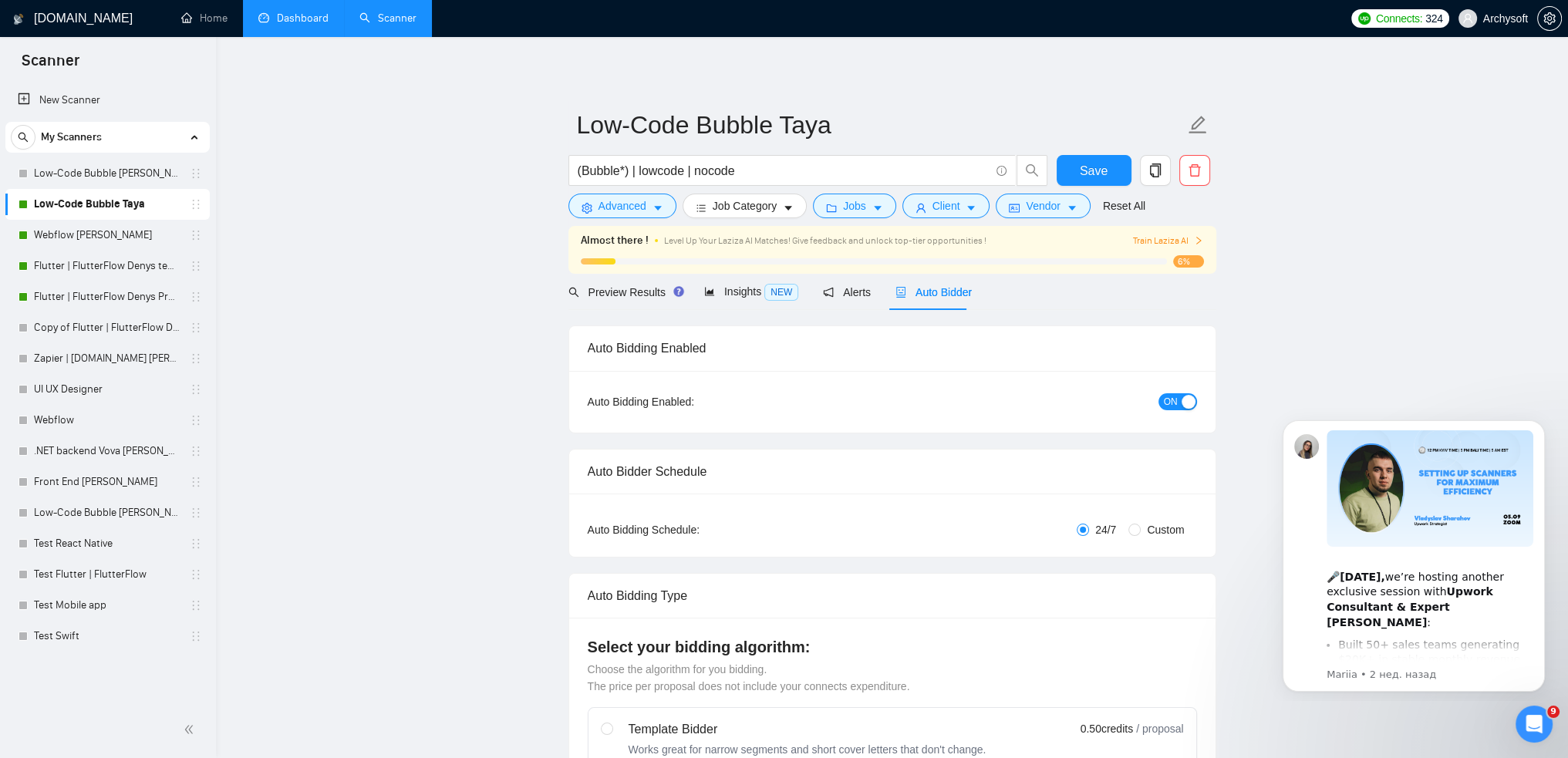
click at [932, 294] on span "Auto Bidder" at bounding box center [933, 292] width 76 height 12
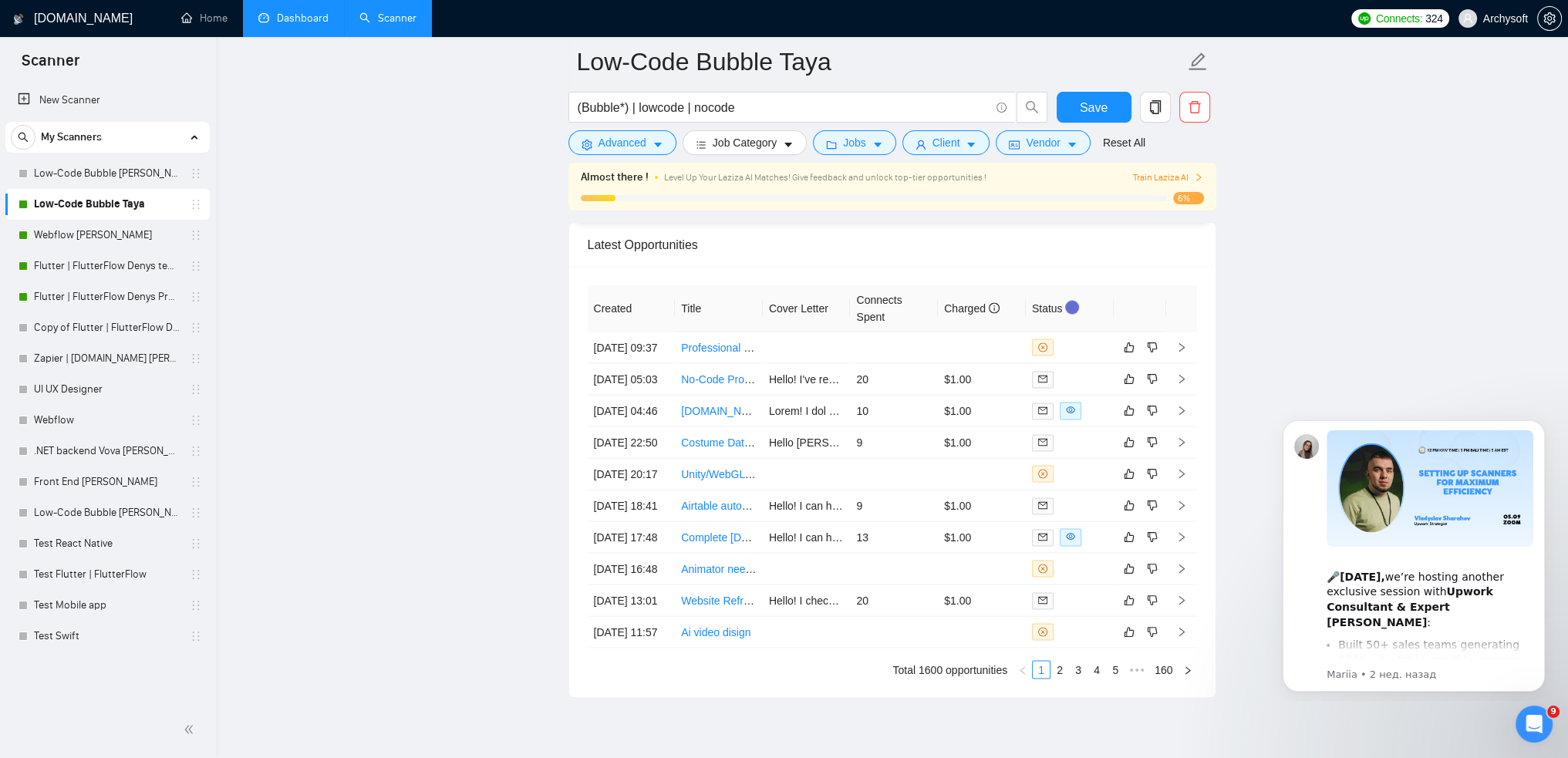
scroll to position [3857, 0]
